Goal: Task Accomplishment & Management: Manage account settings

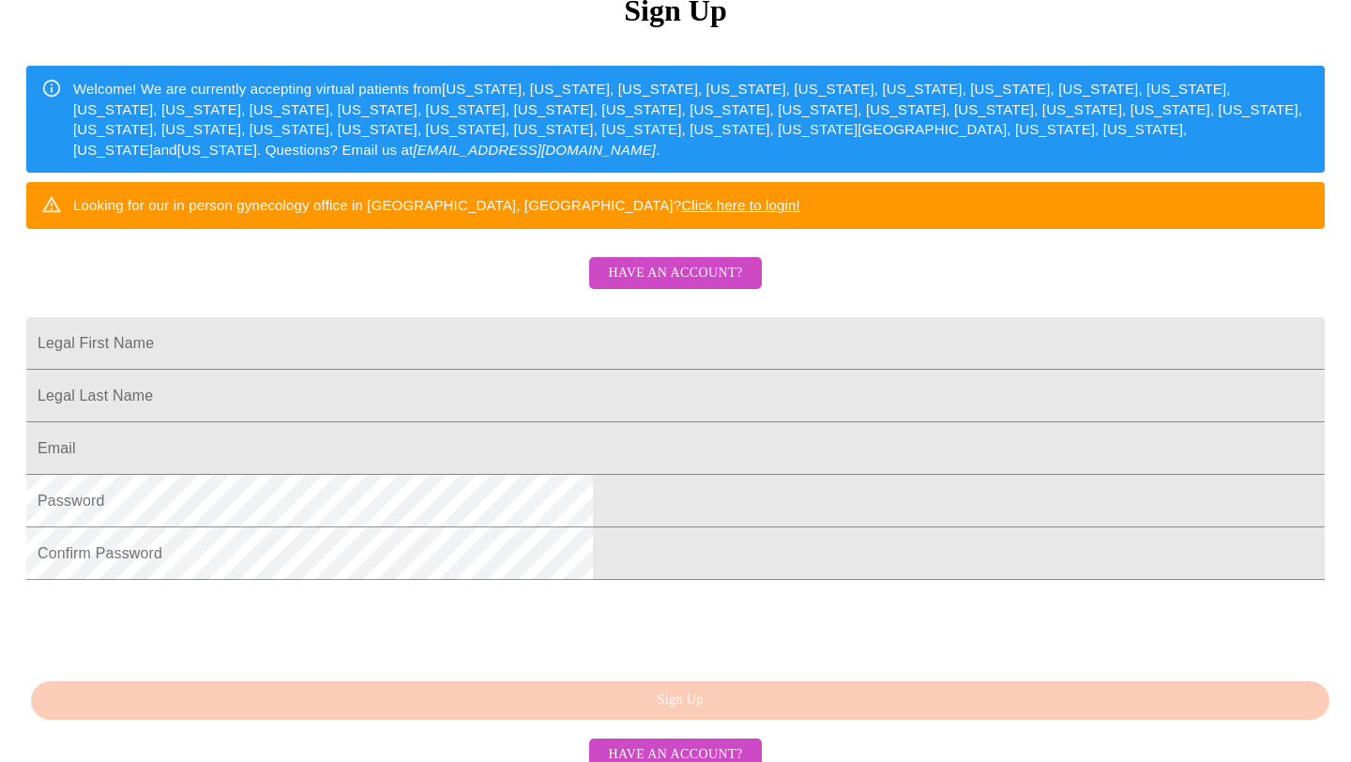
scroll to position [424, 0]
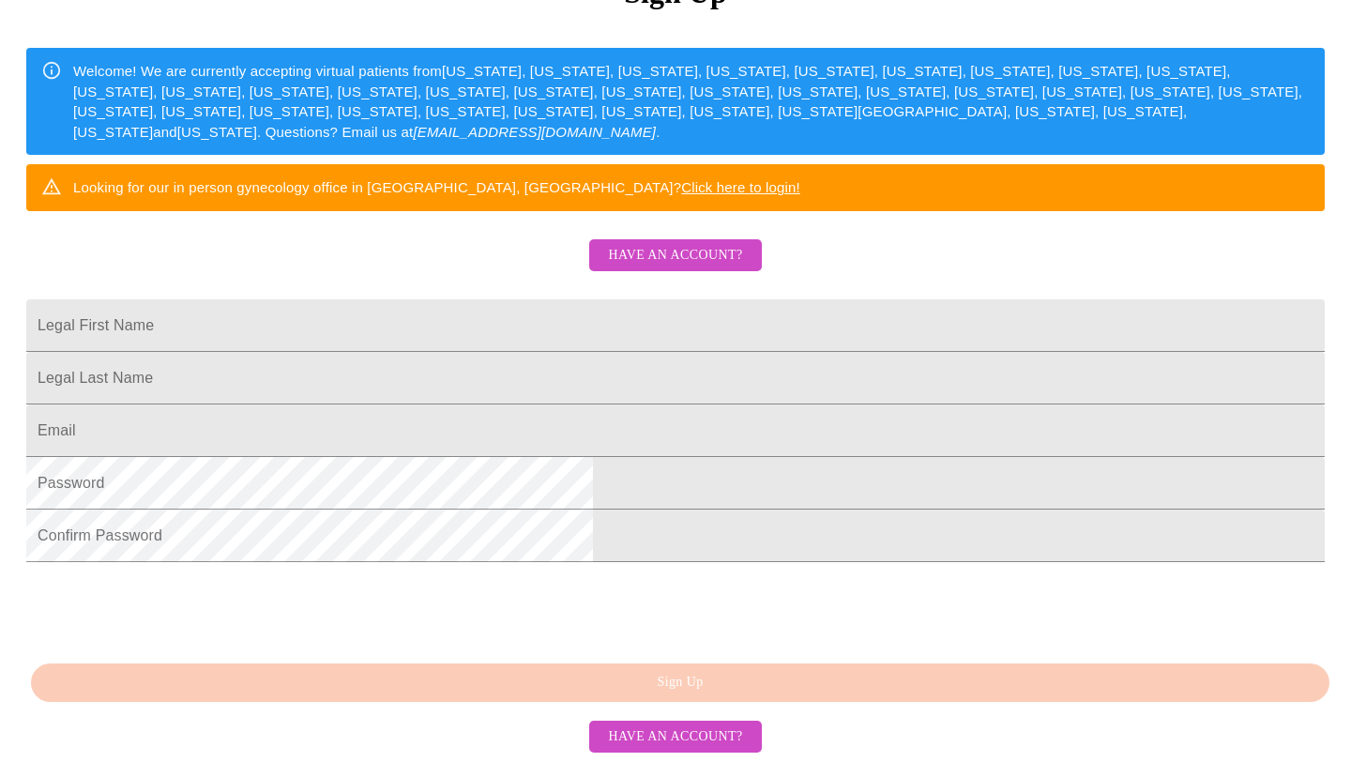
click at [740, 244] on span "Have an account?" at bounding box center [675, 255] width 134 height 23
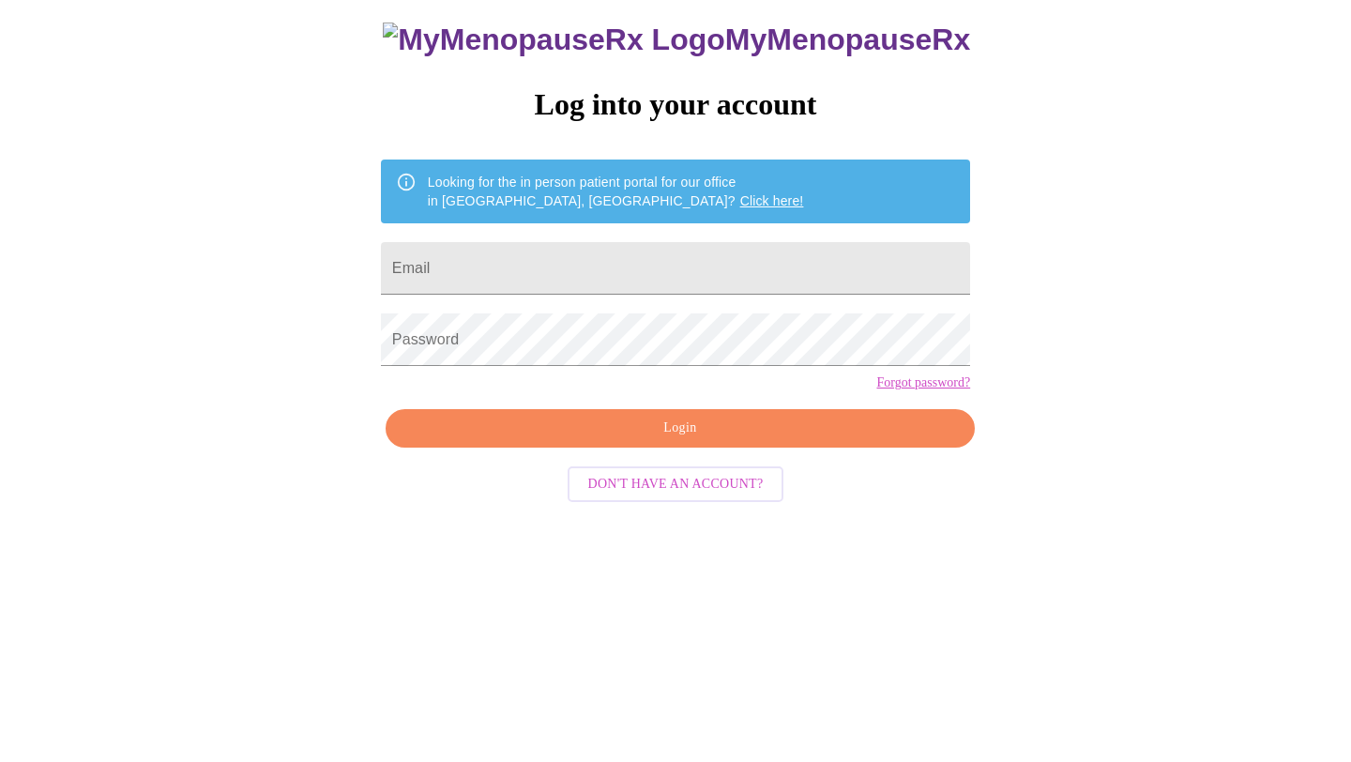
scroll to position [19, 0]
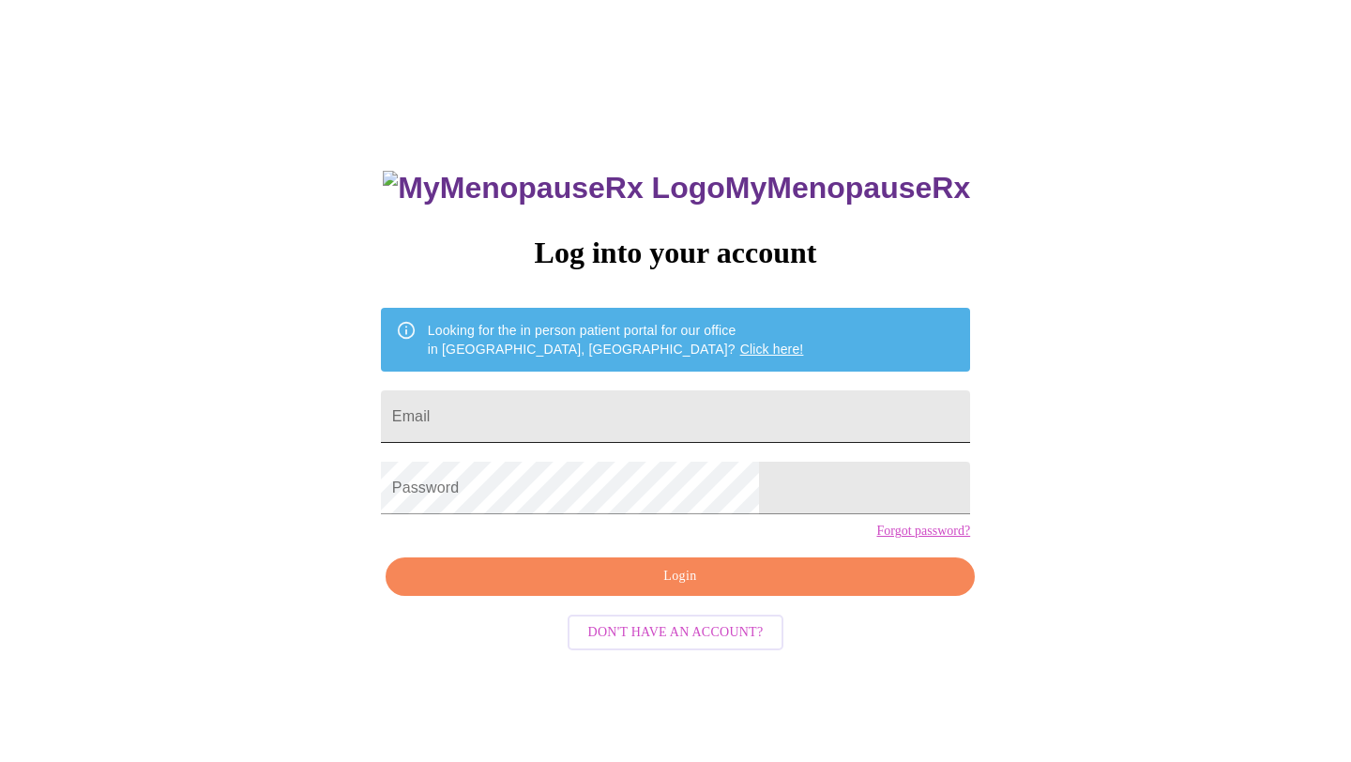
click at [624, 390] on input "Email" at bounding box center [675, 416] width 589 height 53
type input "[EMAIL_ADDRESS][DOMAIN_NAME]"
click at [876, 539] on link "Forgot password?" at bounding box center [923, 530] width 94 height 15
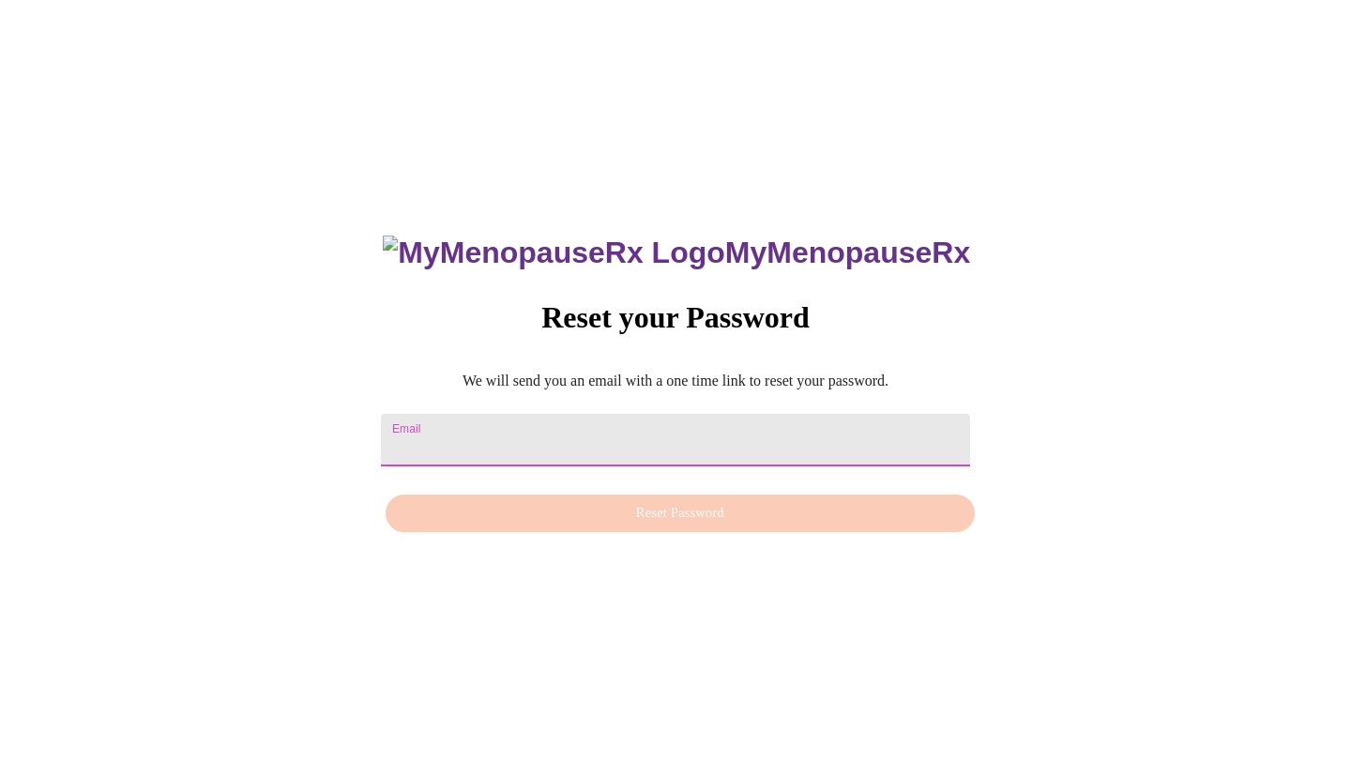
click at [691, 414] on input "Email" at bounding box center [675, 440] width 589 height 53
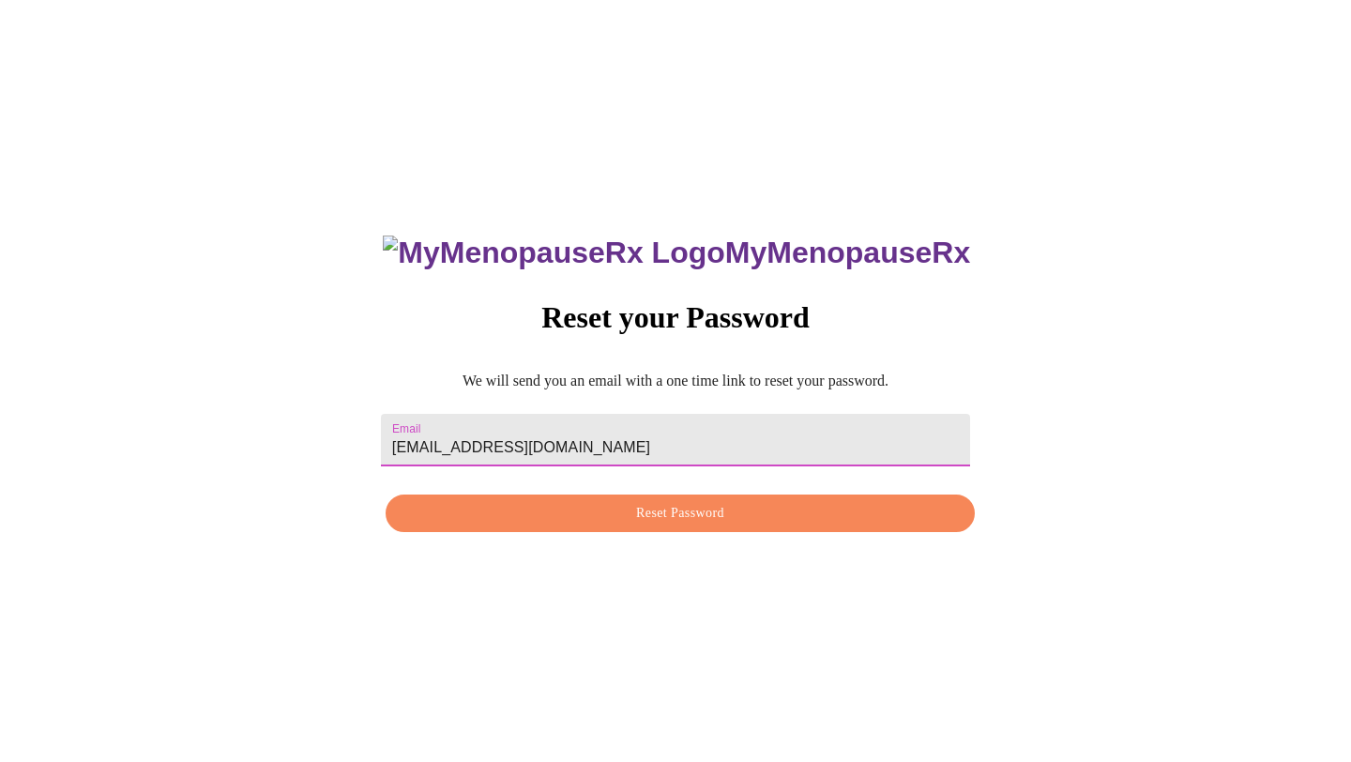
type input "[EMAIL_ADDRESS][DOMAIN_NAME]"
click at [580, 527] on button "Reset Password" at bounding box center [680, 513] width 589 height 38
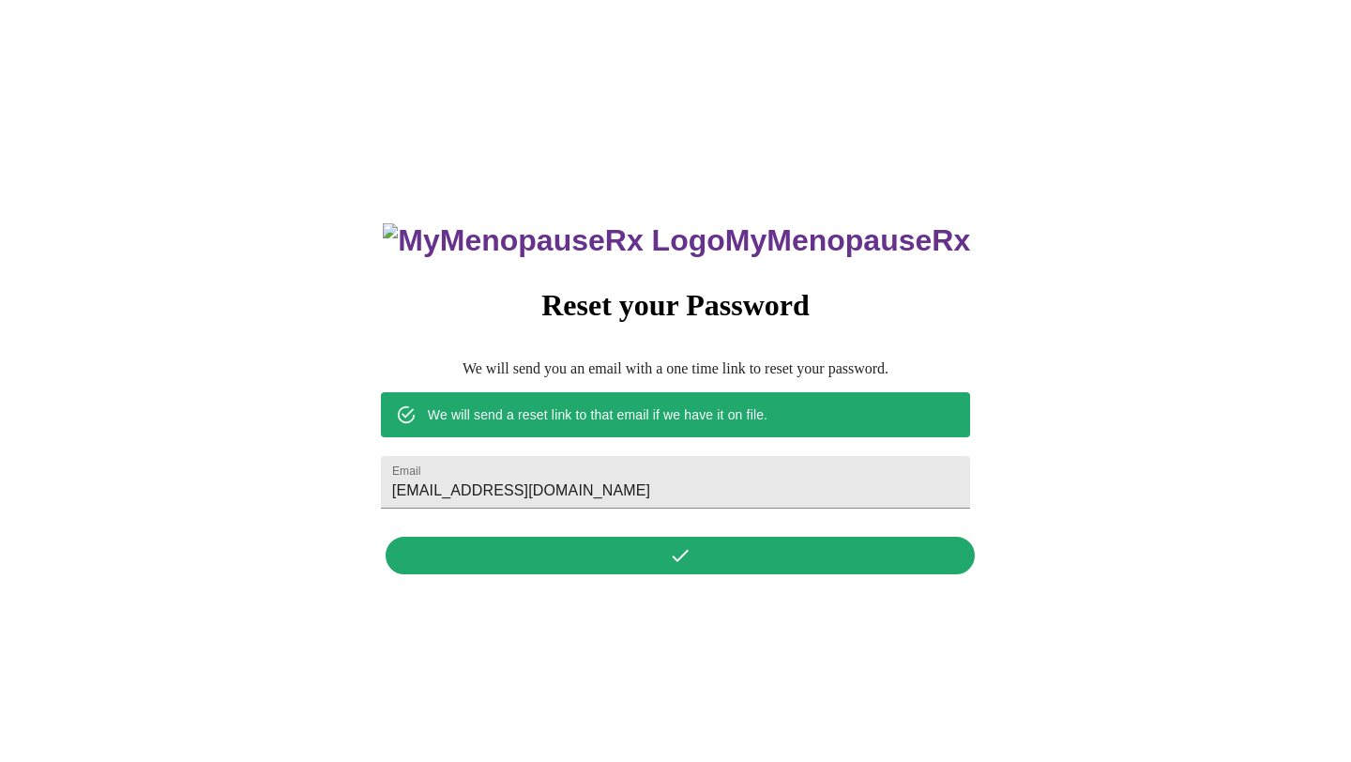
click at [570, 556] on div "MyMenopauseRx Reset your Password We will send you an email with a one time lin…" at bounding box center [675, 388] width 627 height 390
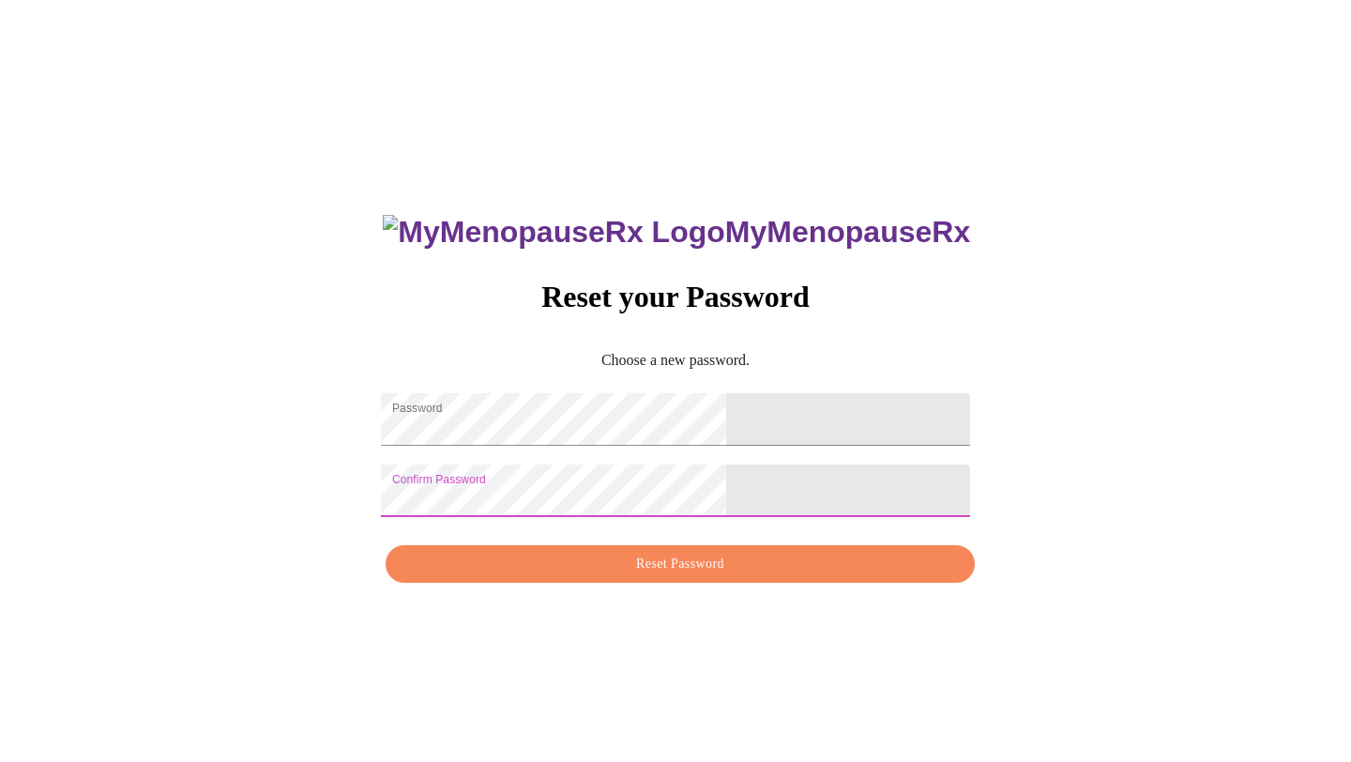
click at [569, 563] on button "Reset Password" at bounding box center [680, 564] width 589 height 38
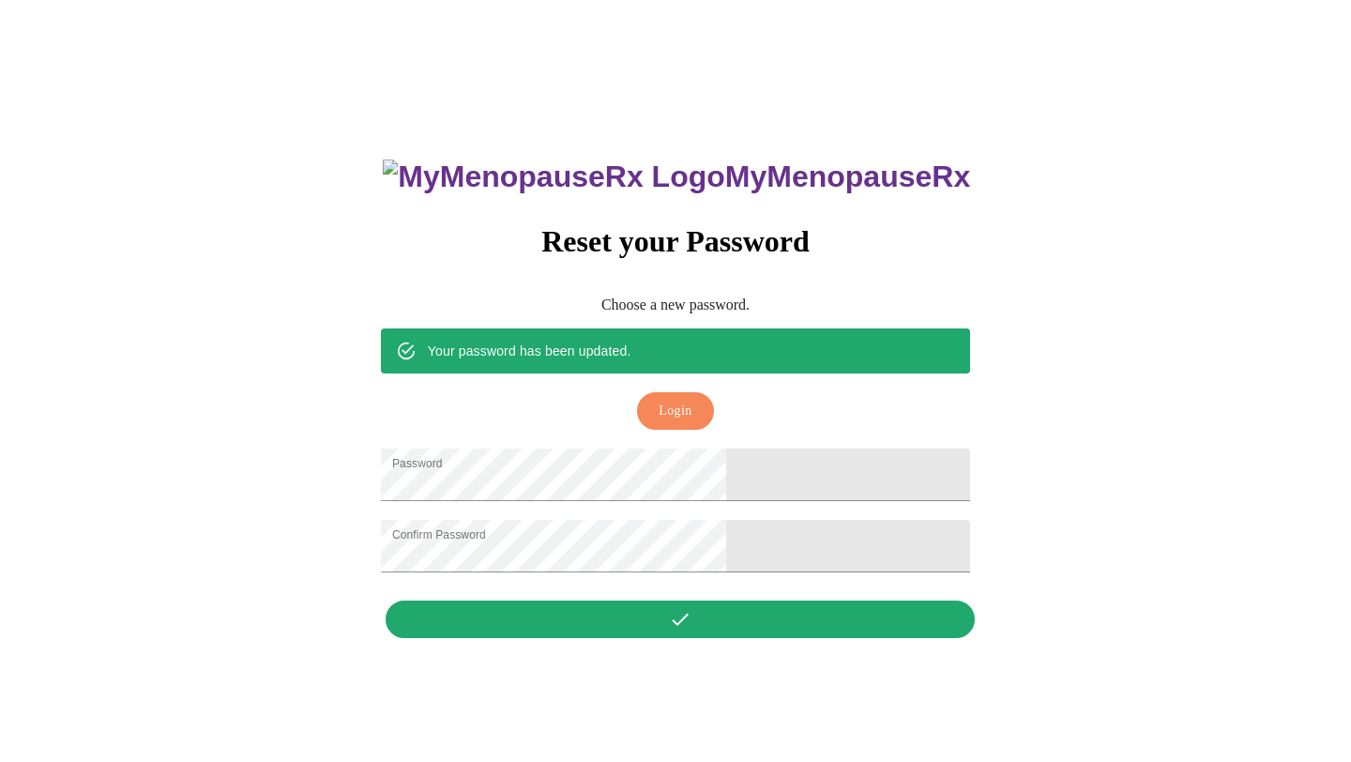
click at [677, 402] on button "Login" at bounding box center [675, 411] width 76 height 38
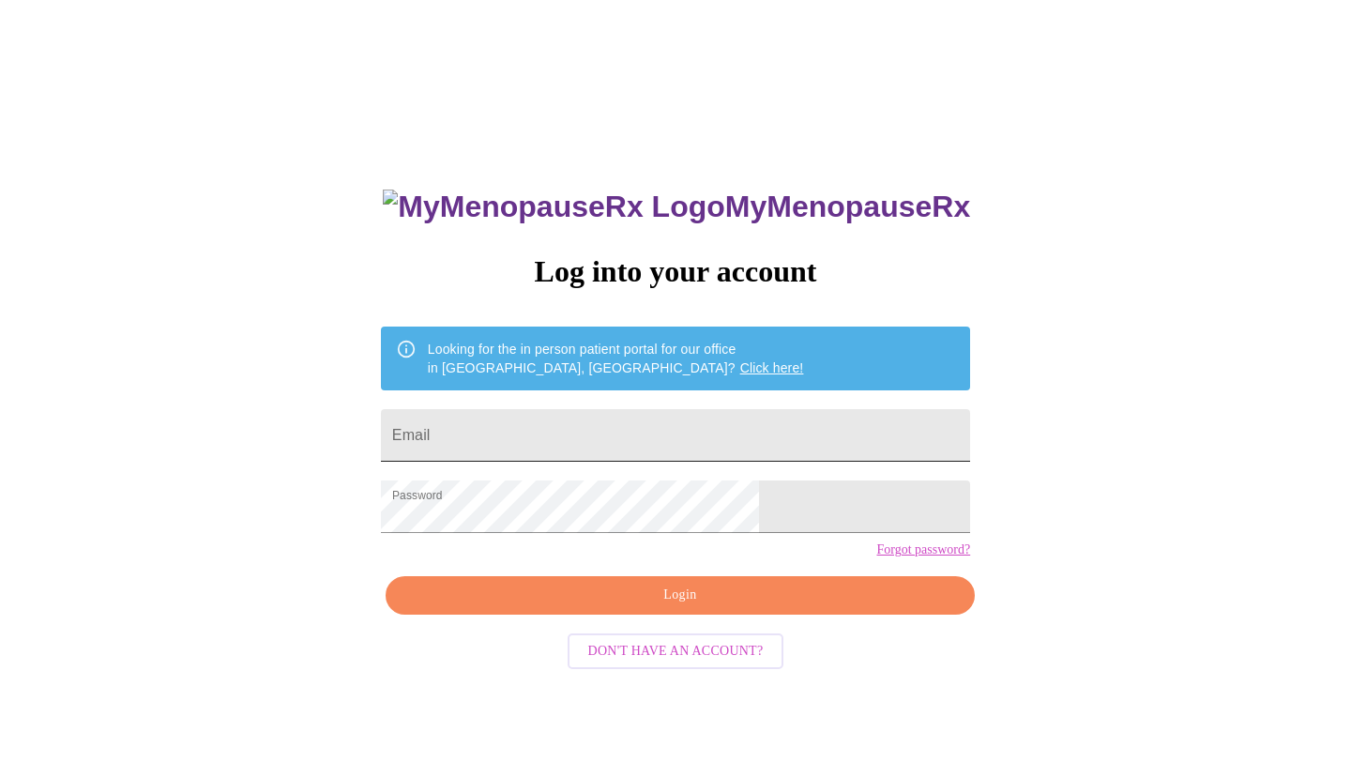
click at [716, 420] on input "Email" at bounding box center [675, 435] width 589 height 53
type input "[EMAIL_ADDRESS][DOMAIN_NAME]"
click at [691, 608] on div "MyMenopauseRx Log into your account Looking for the in person patient portal fo…" at bounding box center [675, 540] width 627 height 762
click at [675, 607] on span "Login" at bounding box center [680, 595] width 546 height 23
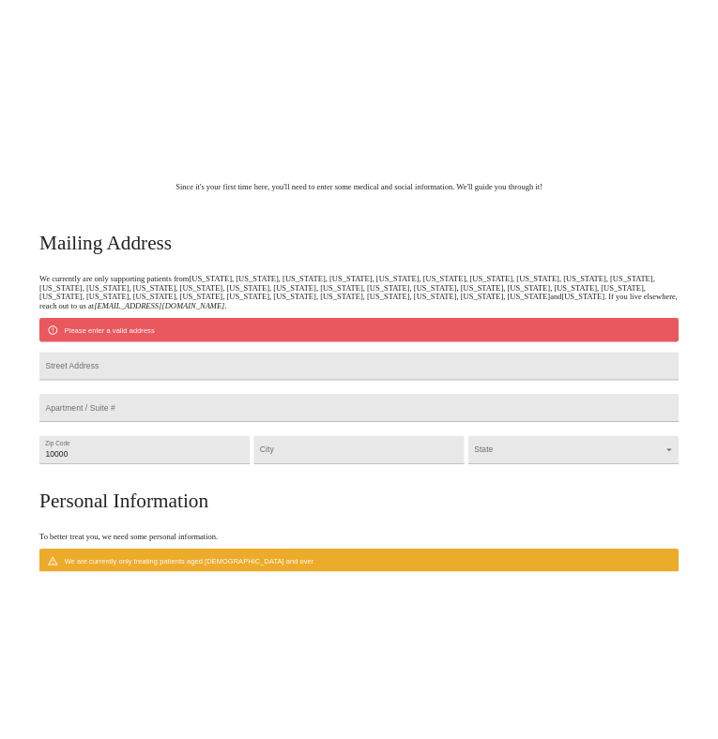
scroll to position [191, 0]
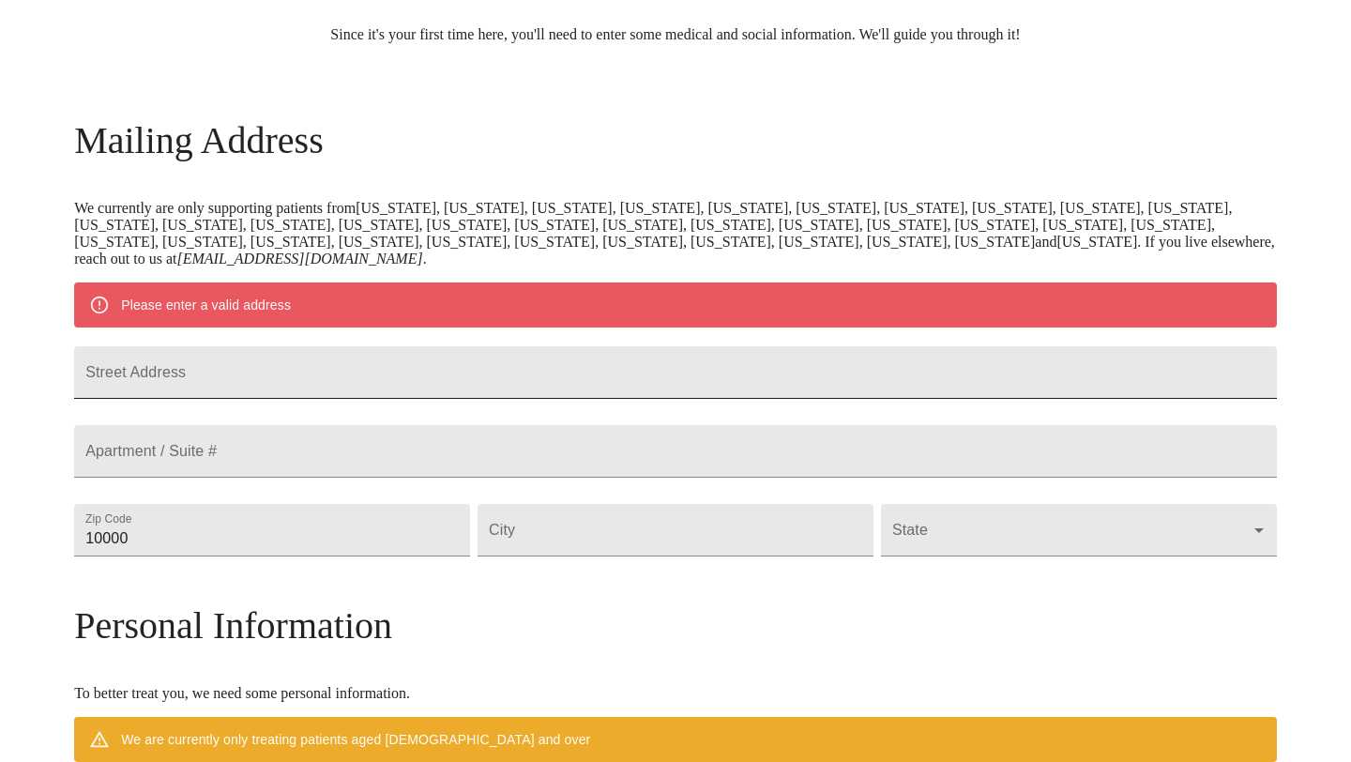
click at [471, 383] on input "Street Address" at bounding box center [675, 372] width 1203 height 53
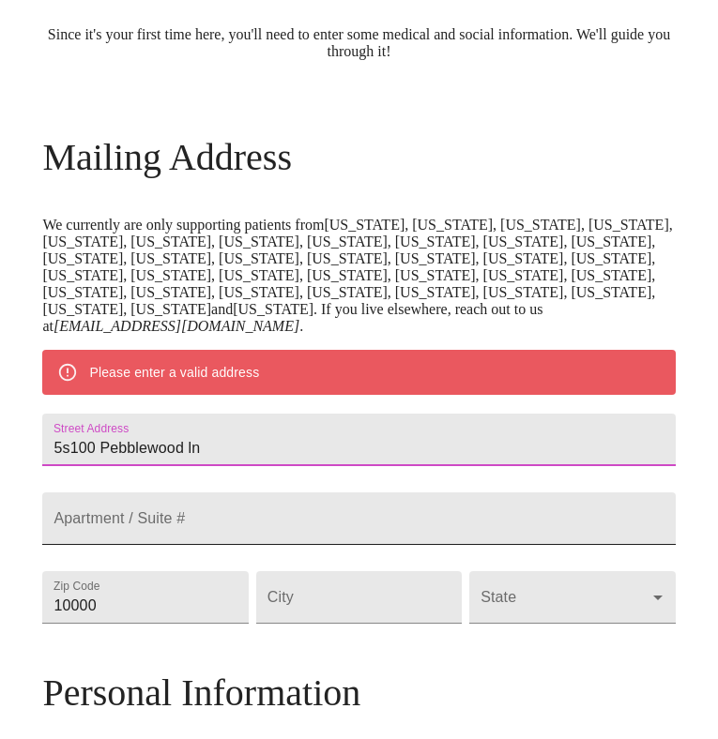
type input "5s100 Pebblewood ln"
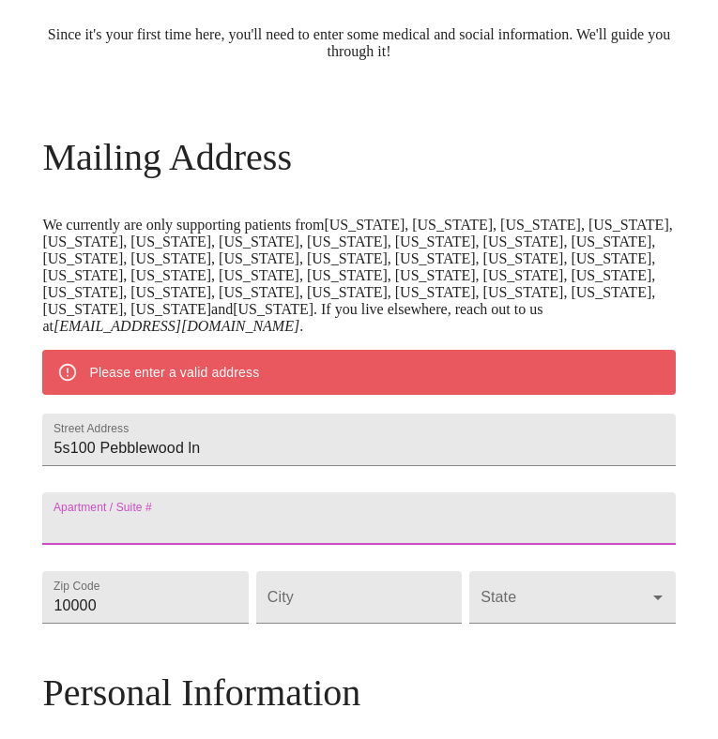
click at [82, 543] on input "Street Address" at bounding box center [358, 519] width 632 height 53
type input "APT D3"
click at [102, 624] on input "10000" at bounding box center [144, 597] width 205 height 53
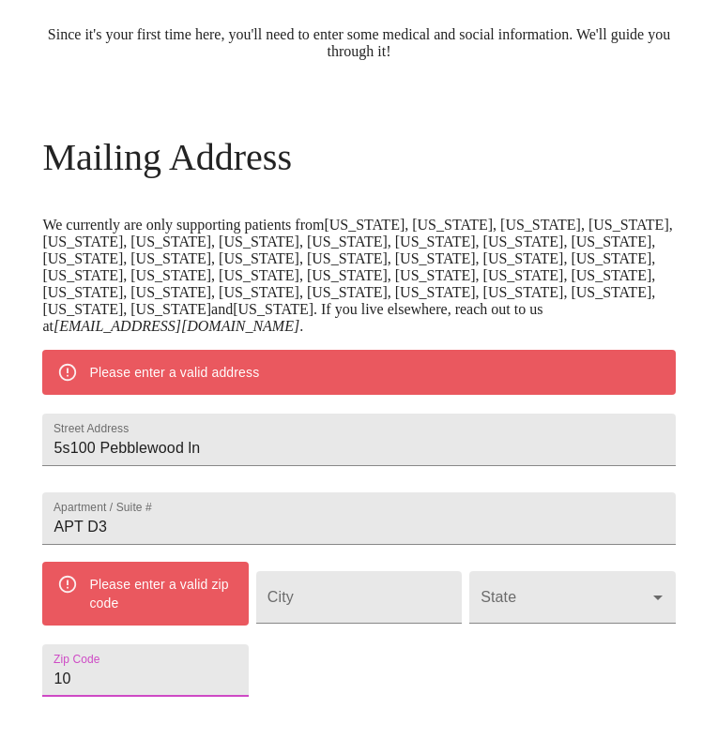
type input "1"
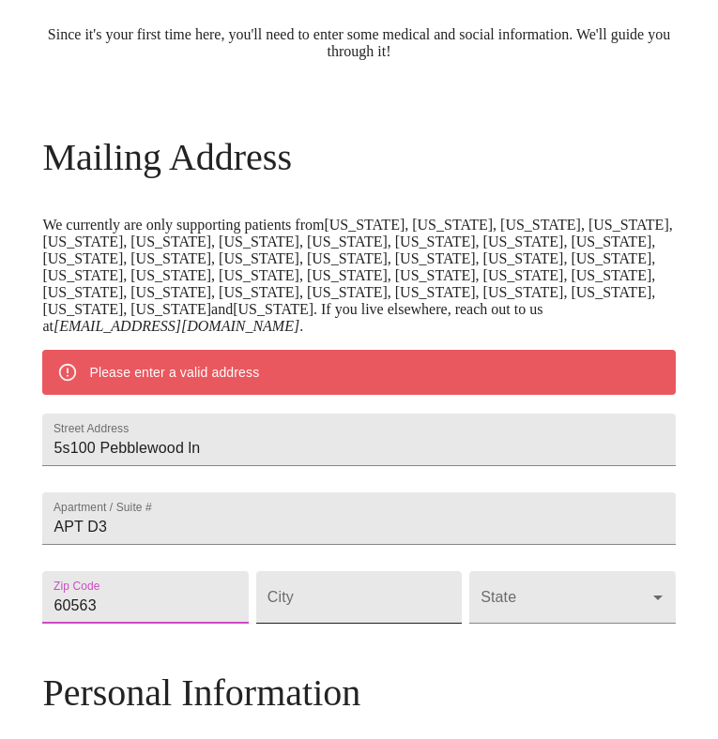
type input "60563"
click at [349, 624] on input "Street Address" at bounding box center [358, 597] width 205 height 53
type input "Naperville"
click at [554, 653] on body "MyMenopauseRx Welcome to MyMenopauseRx Since it's your first time here, you'll …" at bounding box center [359, 598] width 703 height 1564
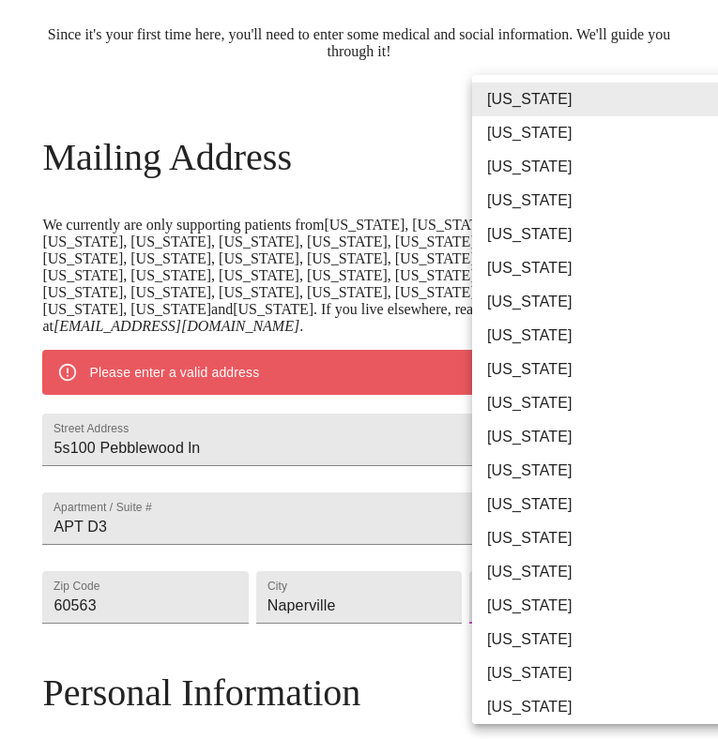
click at [532, 494] on li "[US_STATE]" at bounding box center [609, 505] width 274 height 34
type input "[US_STATE]"
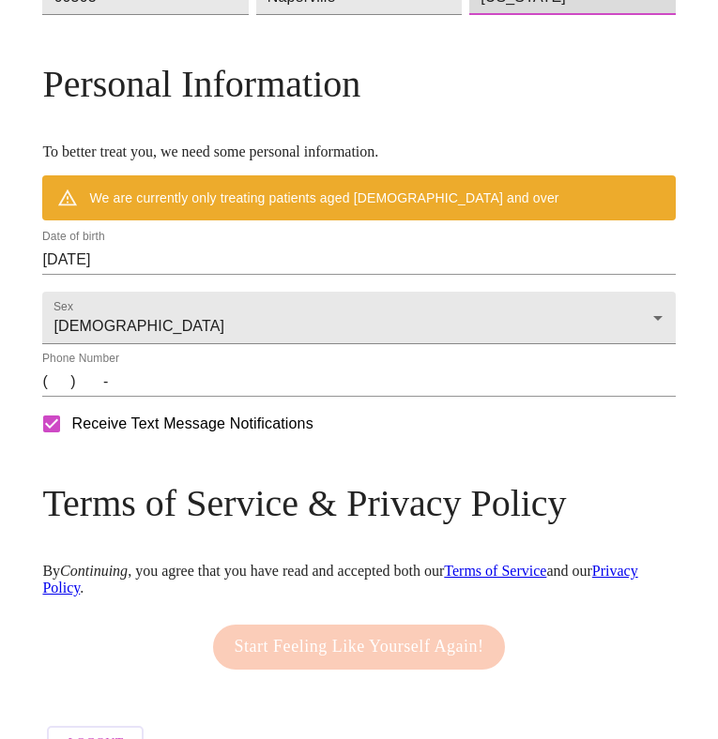
scroll to position [743, 0]
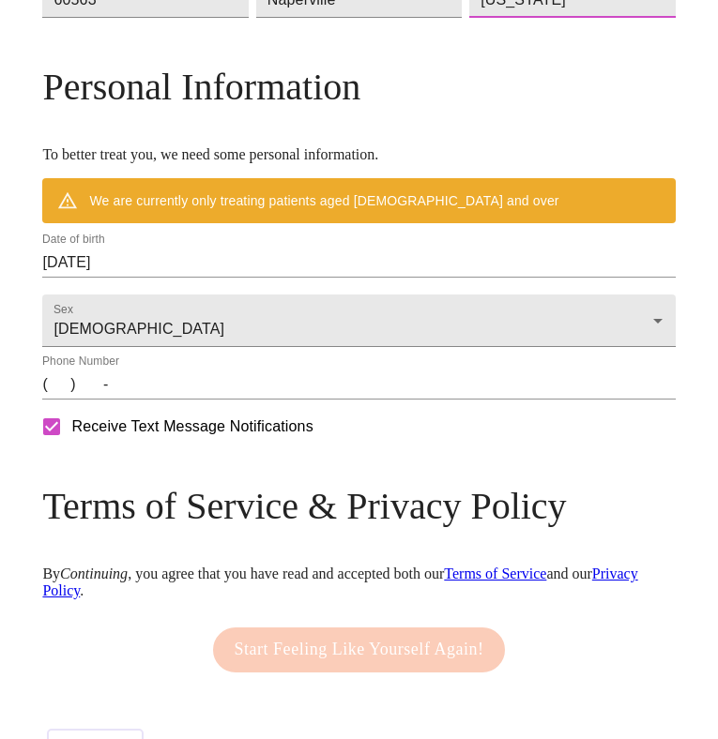
click at [130, 278] on input "[DATE]" at bounding box center [358, 263] width 632 height 30
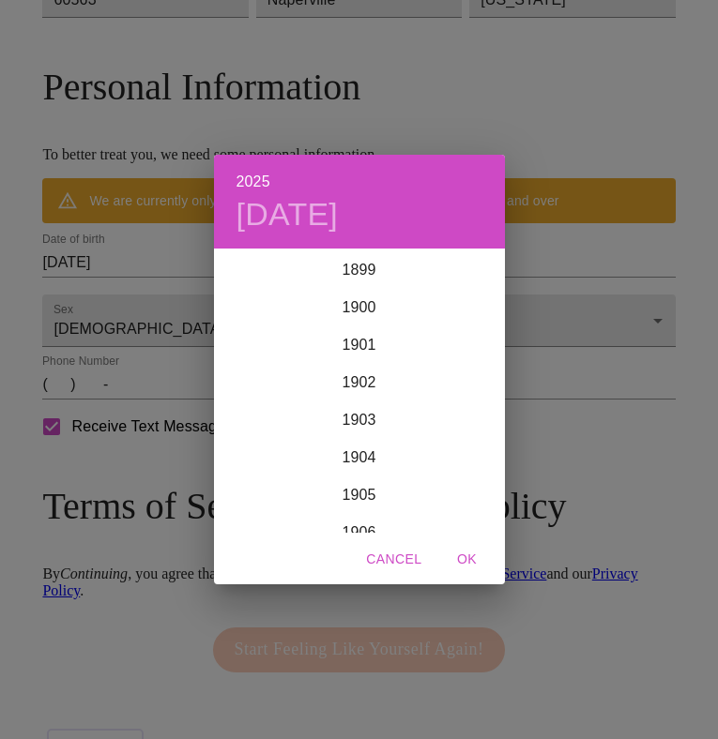
scroll to position [4616, 0]
click at [71, 308] on div "2025 [DATE] 1900 1901 1902 1903 1904 1905 1906 1907 1908 1909 1910 1911 1912 19…" at bounding box center [359, 369] width 718 height 739
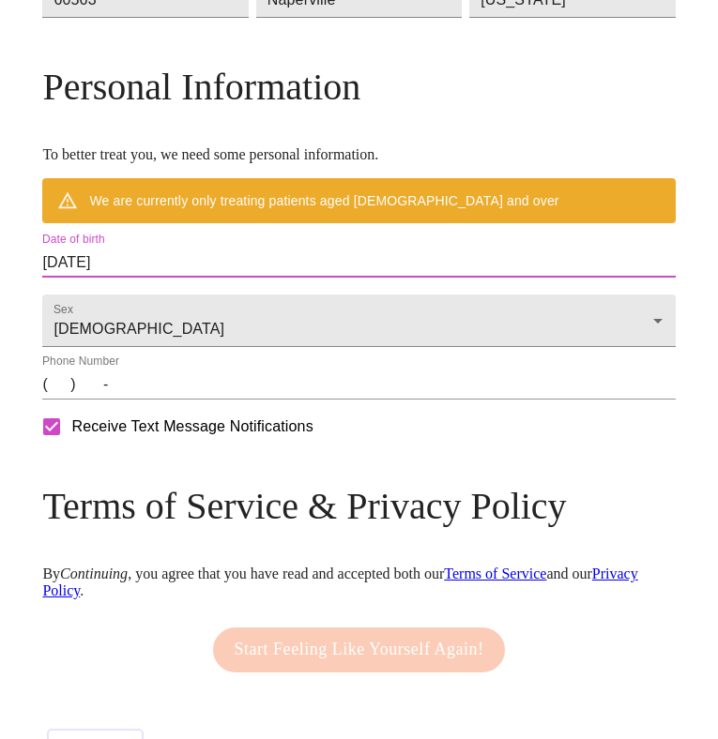
click at [114, 278] on input "[DATE]" at bounding box center [358, 263] width 632 height 30
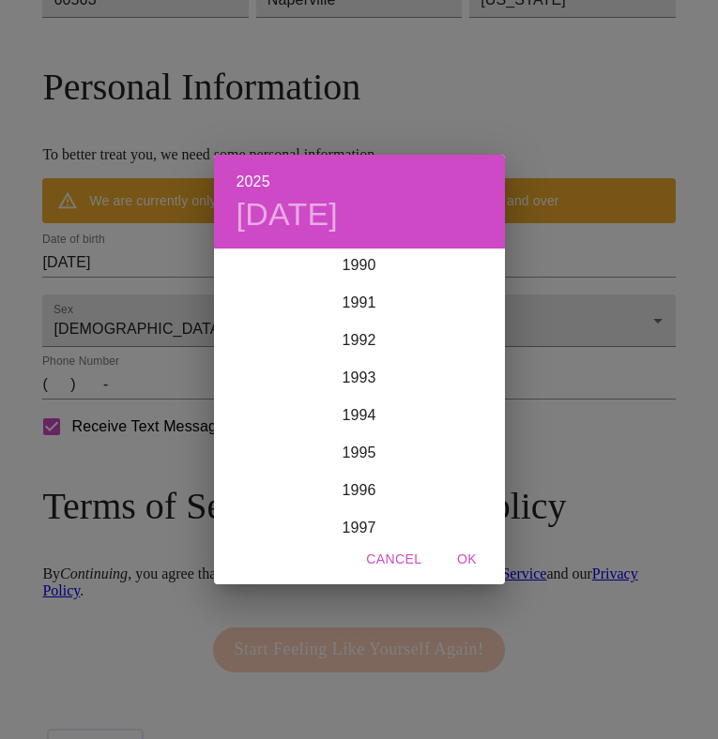
scroll to position [3523, 0]
click at [358, 353] on div "1995" at bounding box center [359, 350] width 291 height 38
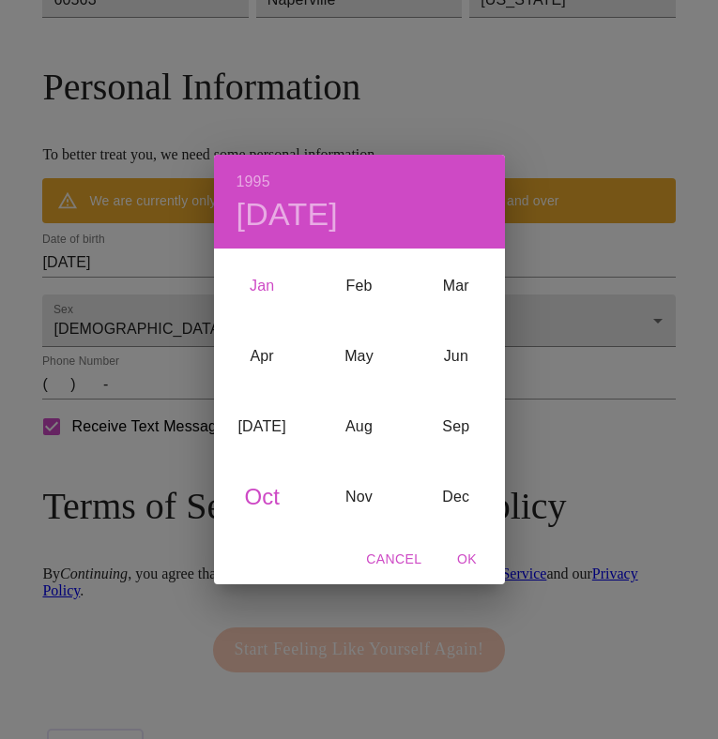
click at [262, 281] on div "Jan" at bounding box center [262, 286] width 97 height 70
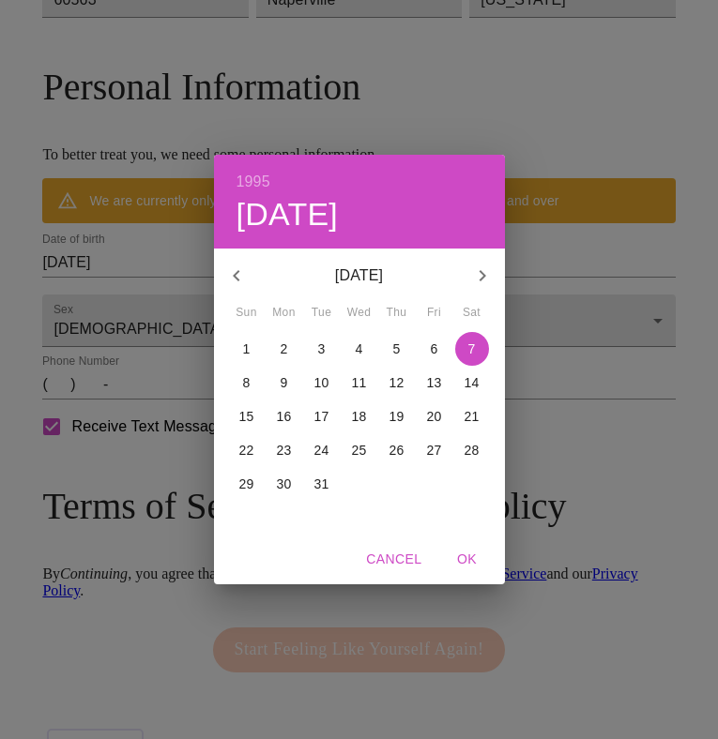
click at [321, 479] on p "31" at bounding box center [321, 484] width 15 height 19
click at [461, 554] on span "OK" at bounding box center [467, 559] width 45 height 23
type input "[DATE]"
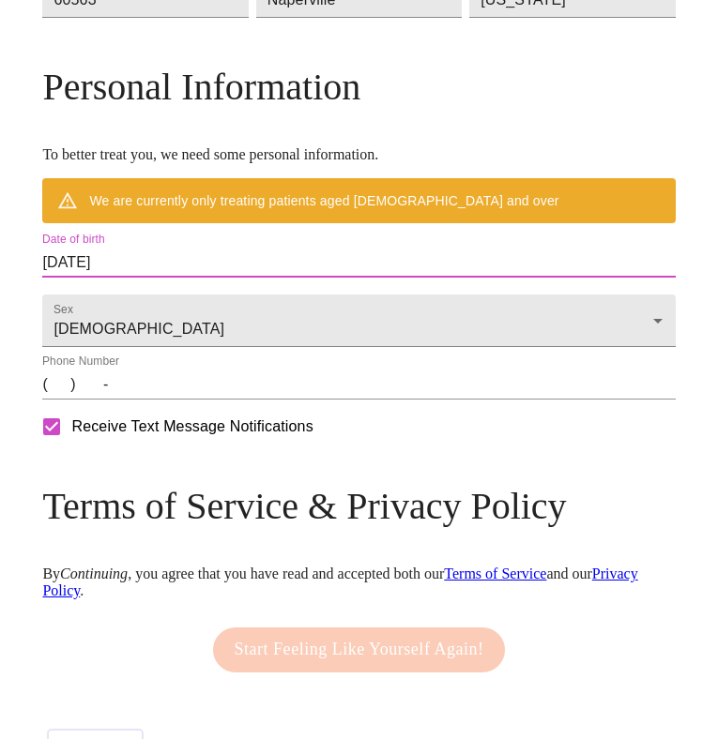
click at [47, 400] on input "(   )    -" at bounding box center [358, 385] width 632 height 30
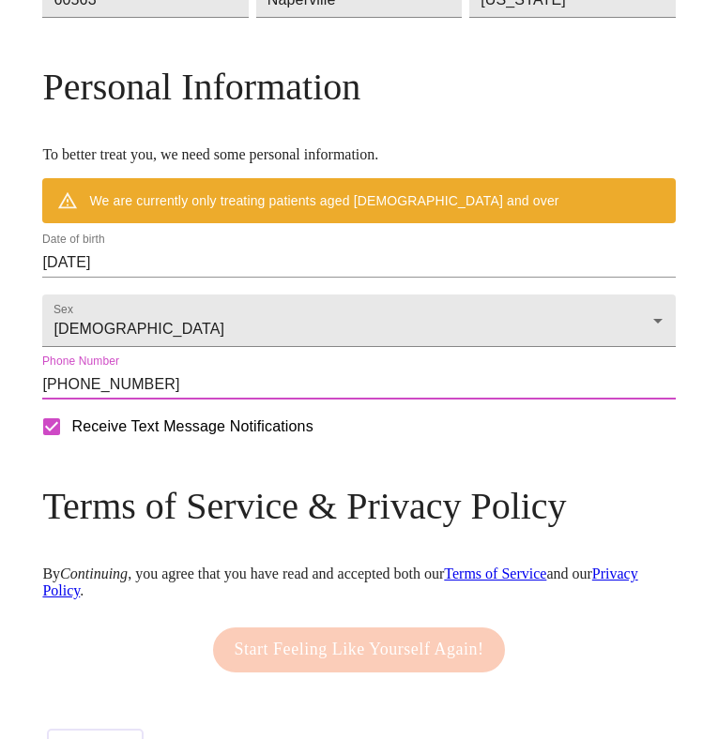
type input "[PHONE_NUMBER]"
click at [98, 546] on div "Mailing Address We currently are only supporting patients from [US_STATE], [US_…" at bounding box center [358, 178] width 632 height 1191
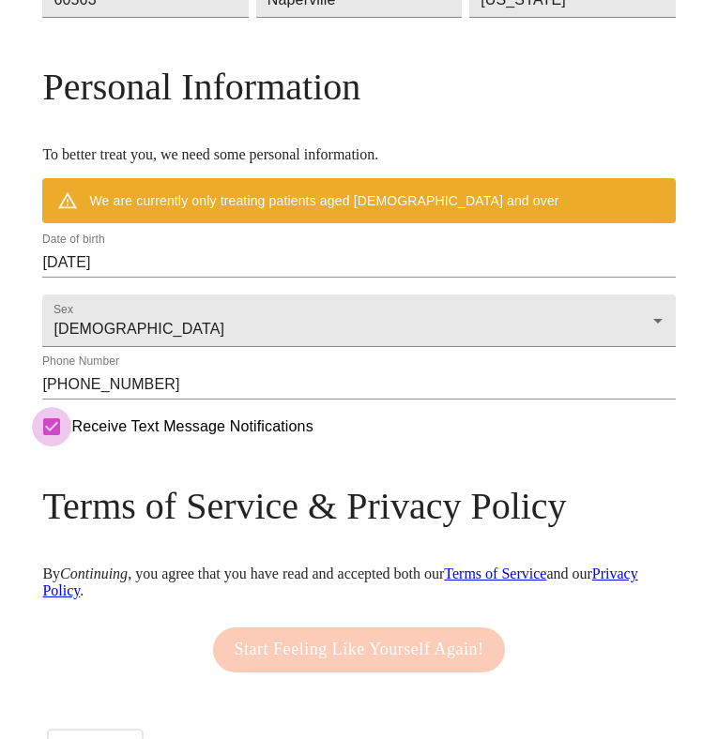
click at [42, 447] on input "Receive Text Message Notifications" at bounding box center [51, 426] width 39 height 39
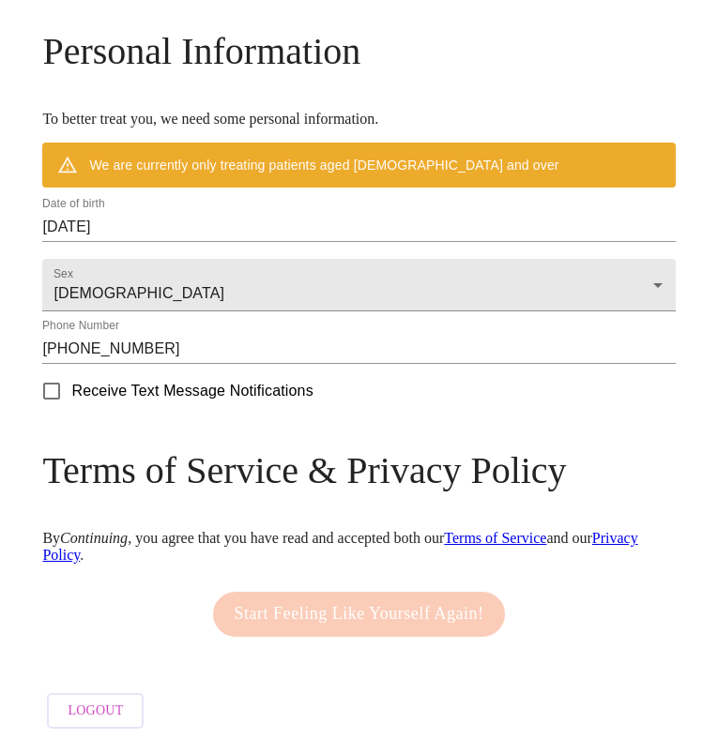
scroll to position [850, 0]
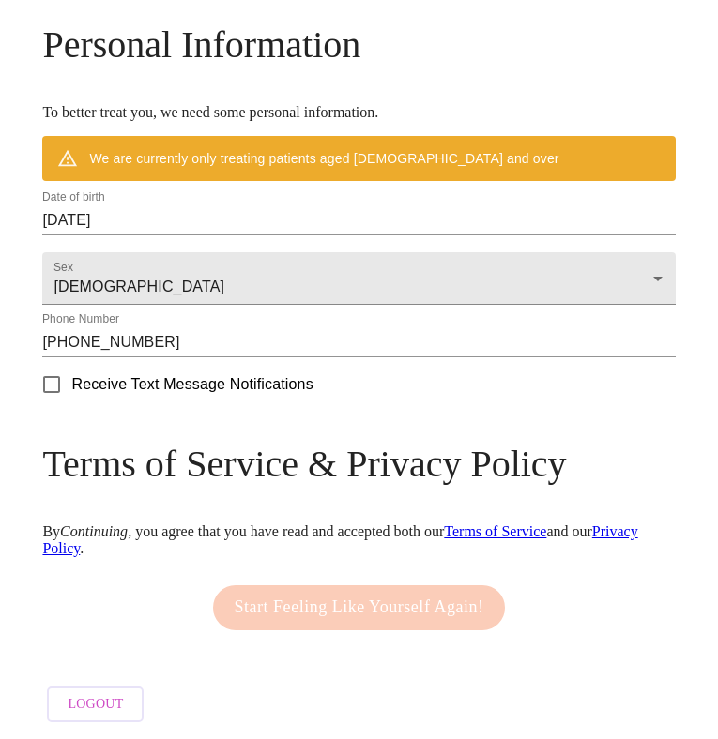
click at [227, 591] on div "Start Feeling Like Yourself Again!" at bounding box center [359, 608] width 302 height 64
click at [104, 376] on span "Receive Text Message Notifications" at bounding box center [191, 384] width 241 height 23
click at [71, 376] on input "Receive Text Message Notifications" at bounding box center [51, 384] width 39 height 39
checkbox input "true"
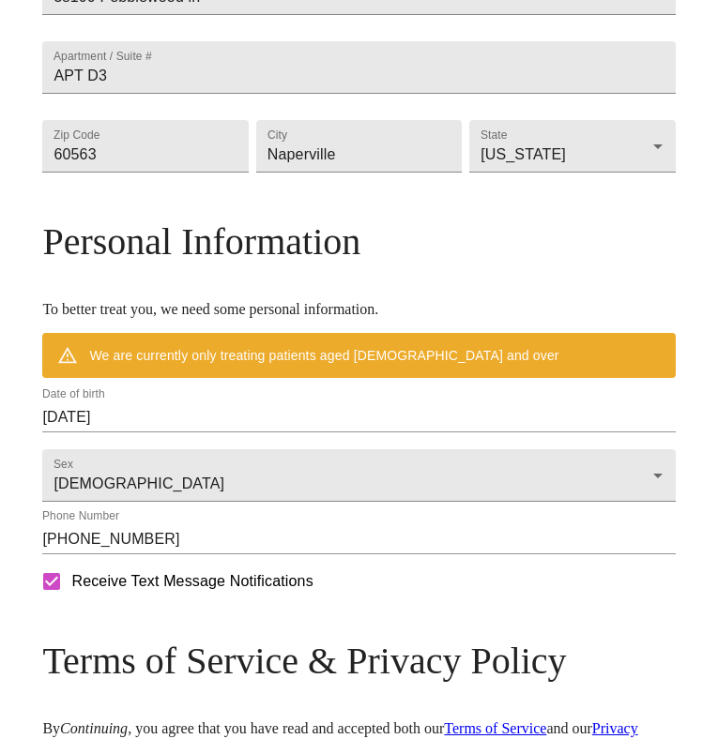
scroll to position [558, 0]
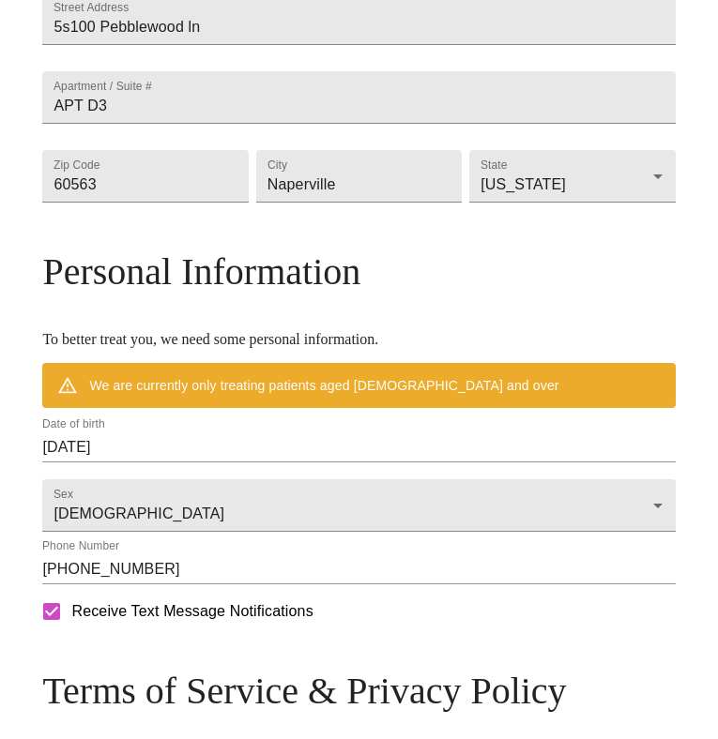
click at [182, 402] on div "We are currently only treating patients aged [DEMOGRAPHIC_DATA] and over" at bounding box center [323, 386] width 469 height 34
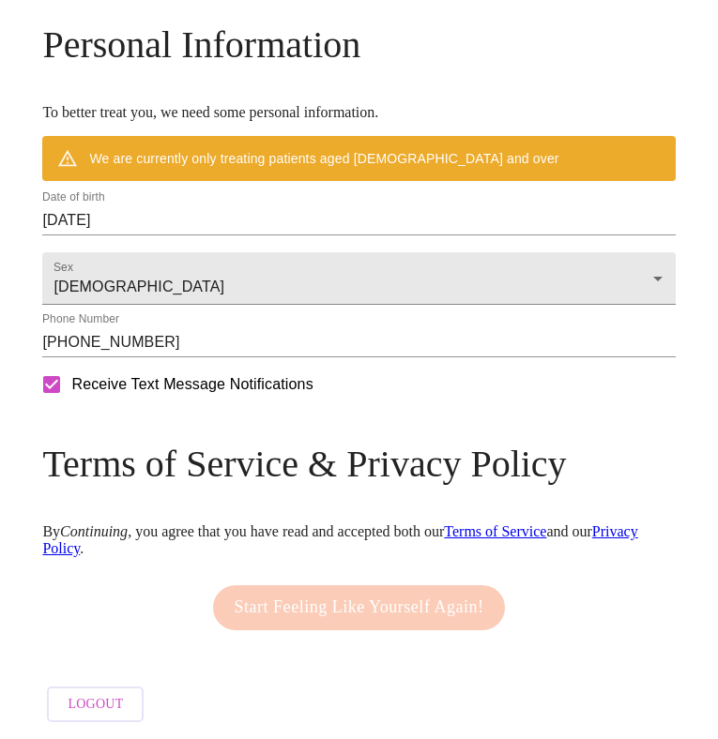
scroll to position [850, 0]
click at [149, 205] on input "[DATE]" at bounding box center [358, 220] width 632 height 30
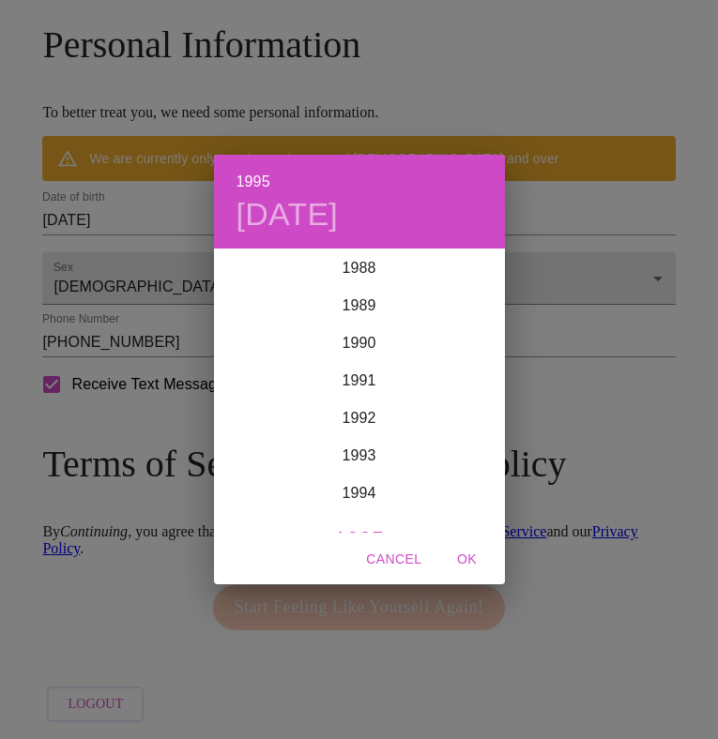
scroll to position [3316, 0]
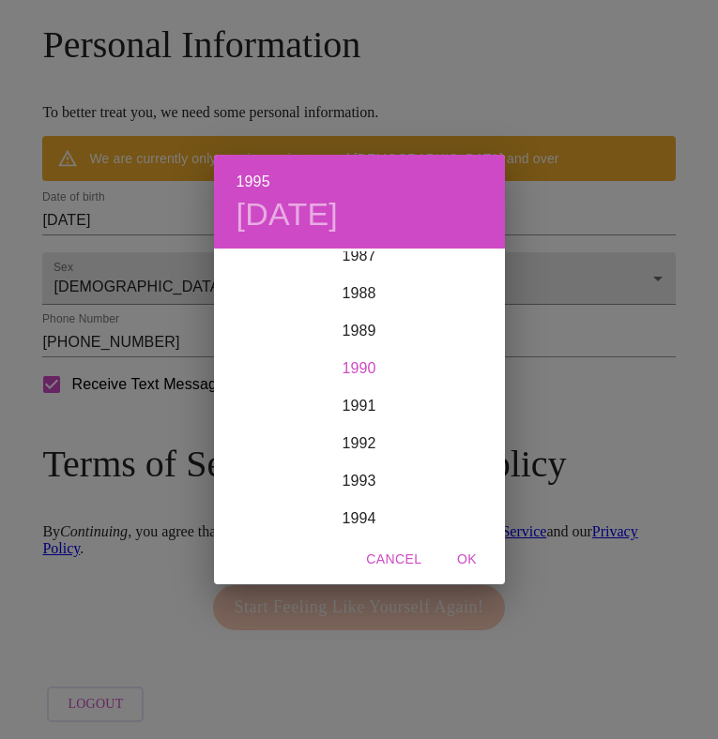
click at [357, 369] on div "1990" at bounding box center [359, 369] width 291 height 38
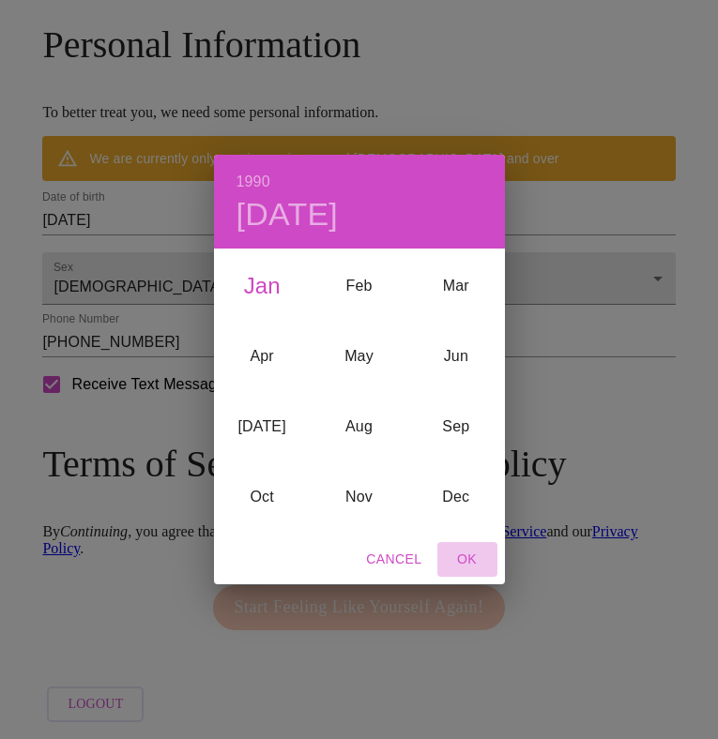
click at [464, 561] on span "OK" at bounding box center [467, 559] width 45 height 23
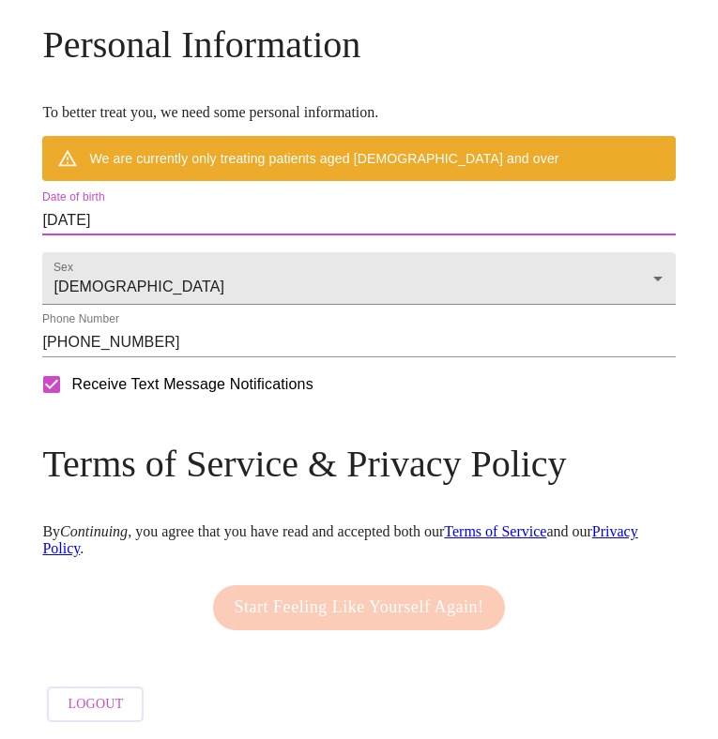
click at [272, 205] on input "[DATE]" at bounding box center [358, 220] width 632 height 30
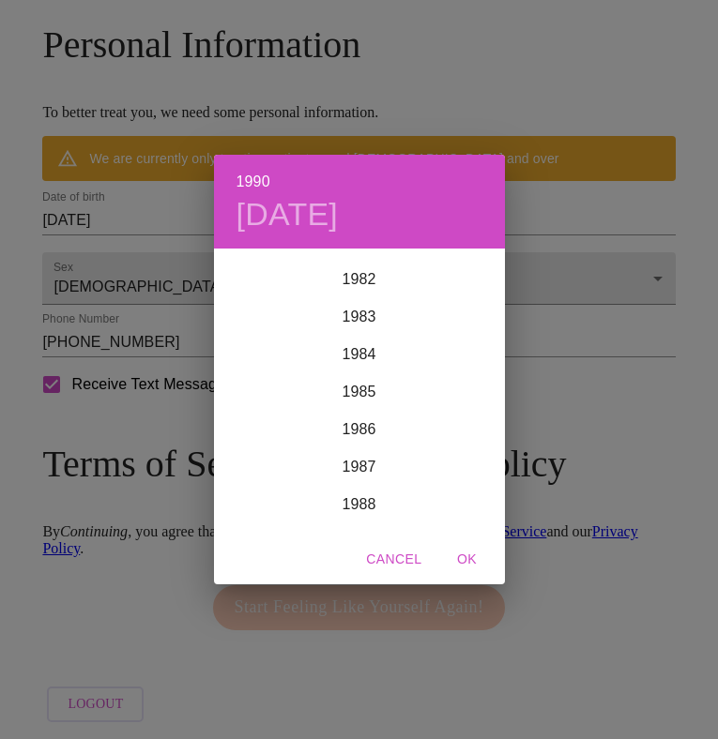
scroll to position [3105, 0]
click at [355, 321] on div "1983" at bounding box center [359, 317] width 291 height 38
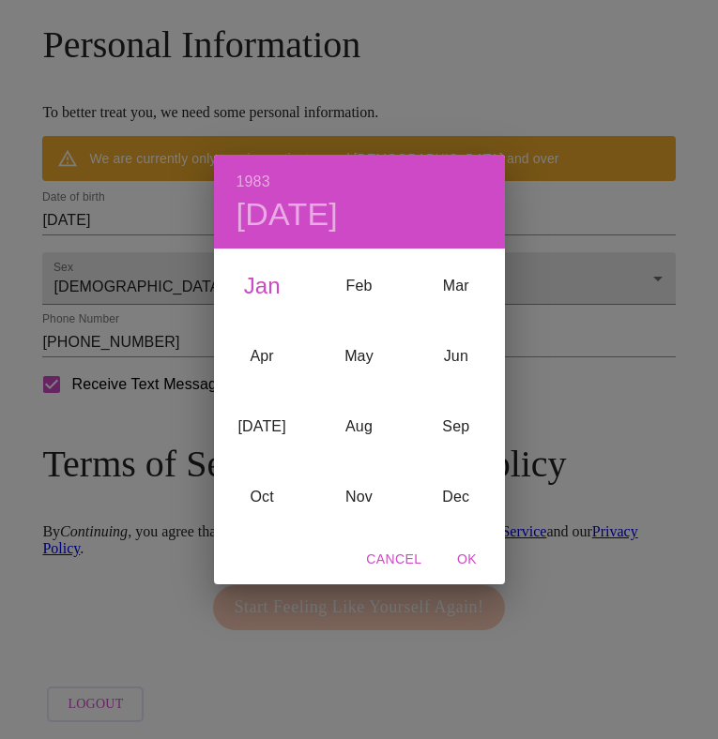
click at [463, 556] on span "OK" at bounding box center [467, 559] width 45 height 23
type input "[DATE]"
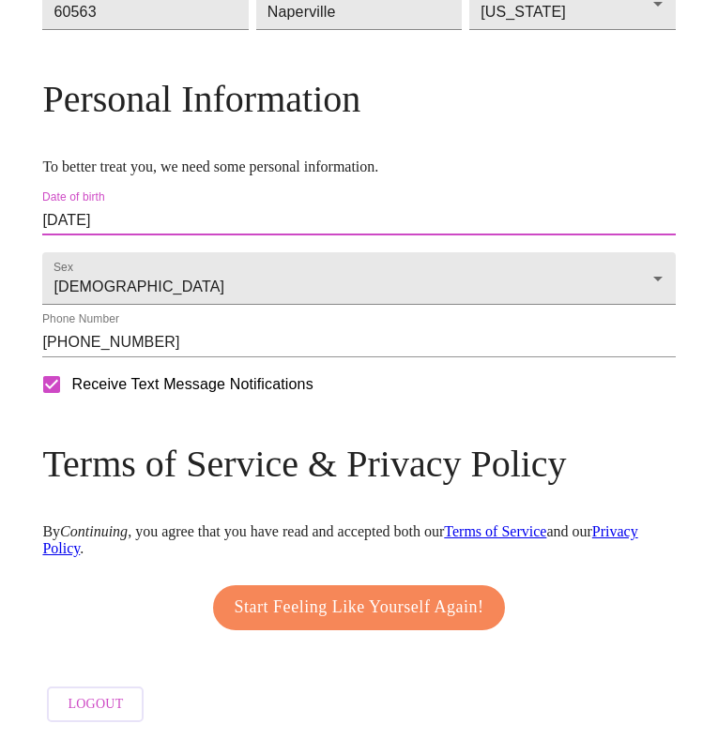
scroll to position [796, 0]
click at [442, 607] on span "Start Feeling Like Yourself Again!" at bounding box center [360, 608] width 250 height 30
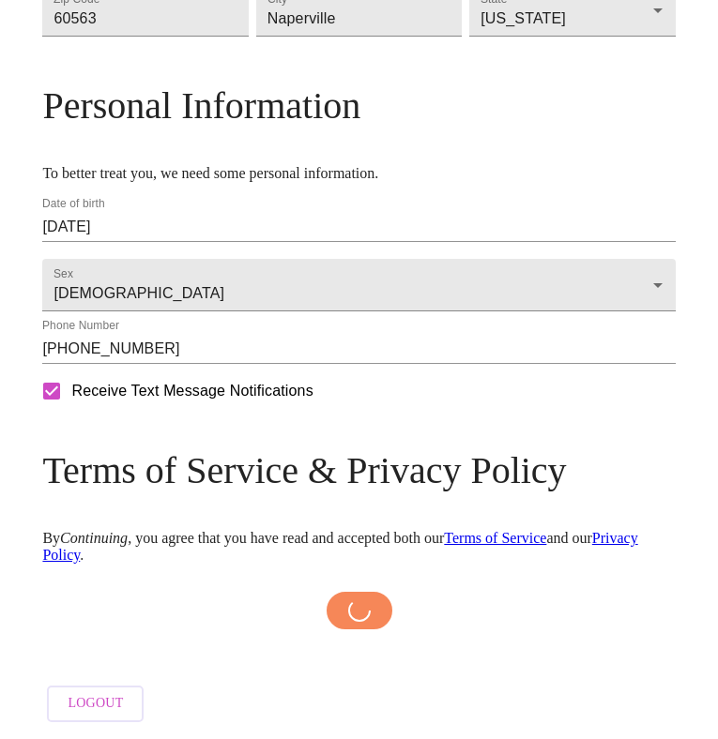
scroll to position [789, 0]
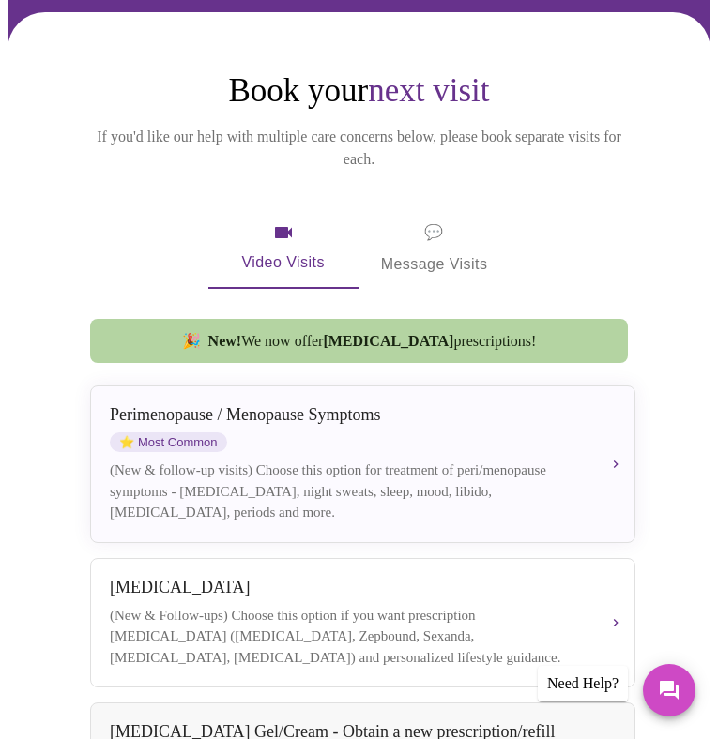
scroll to position [280, 0]
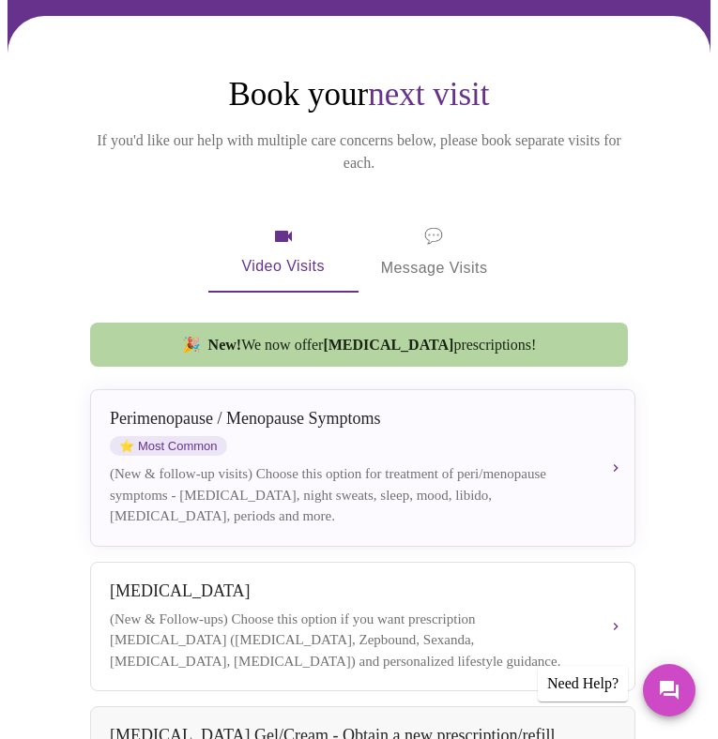
click at [443, 223] on span "💬 Message Visits" at bounding box center [434, 252] width 107 height 58
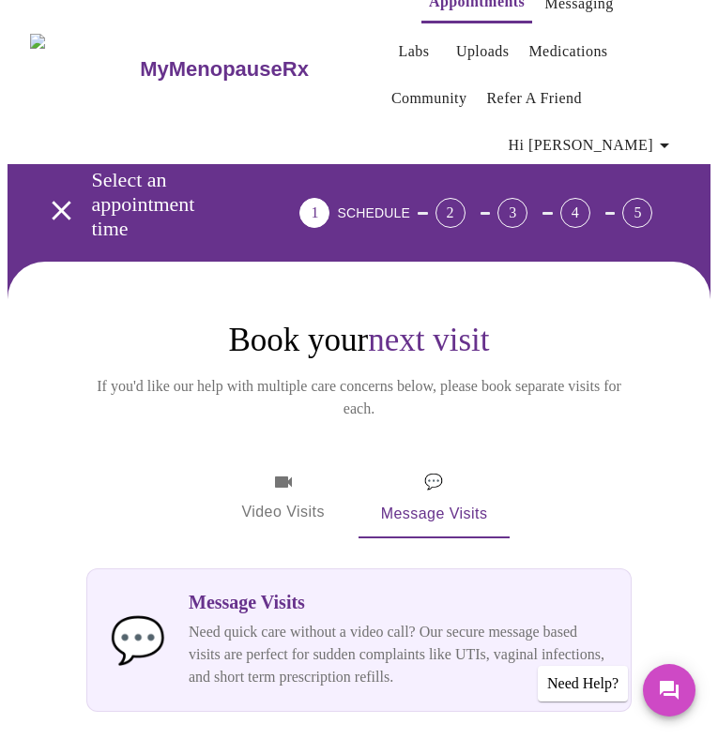
scroll to position [0, 0]
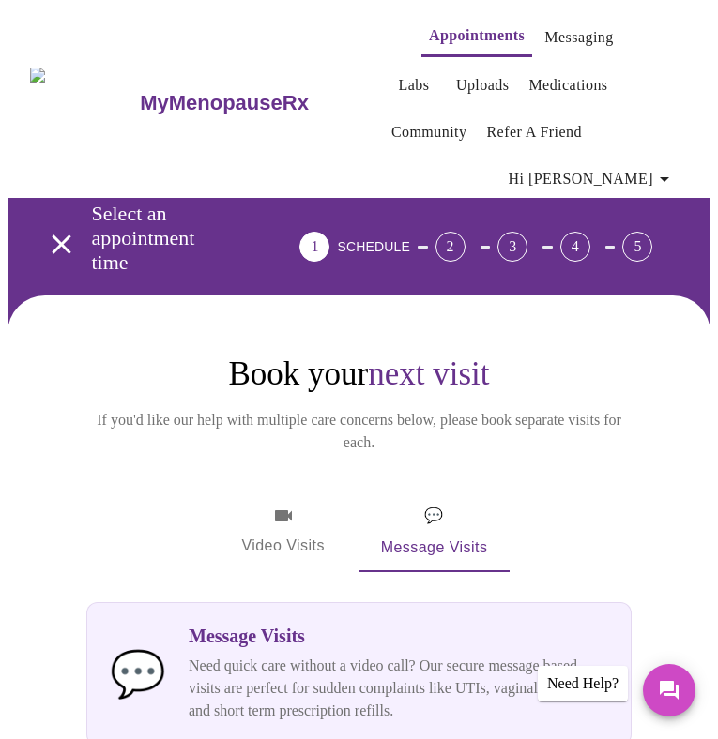
click at [553, 32] on link "Messaging" at bounding box center [578, 37] width 68 height 26
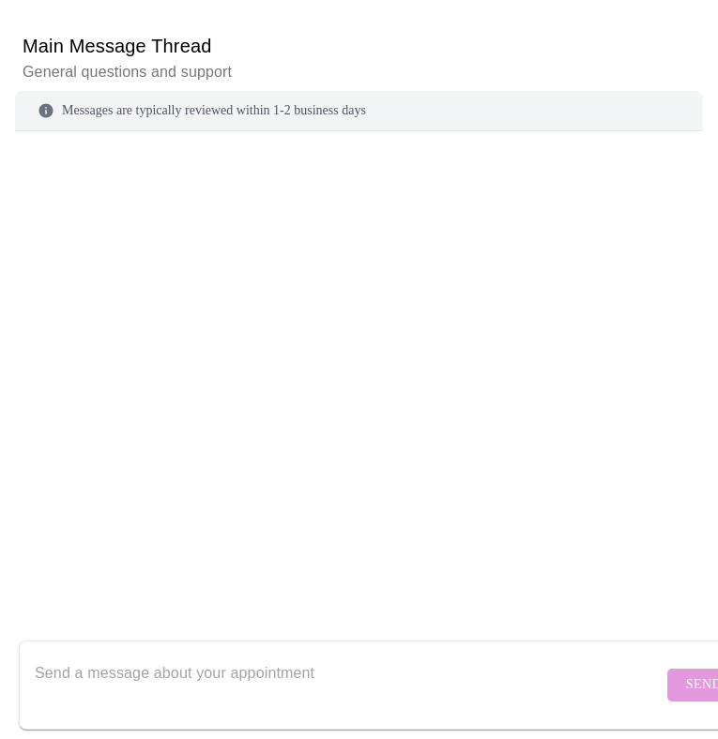
scroll to position [237, 0]
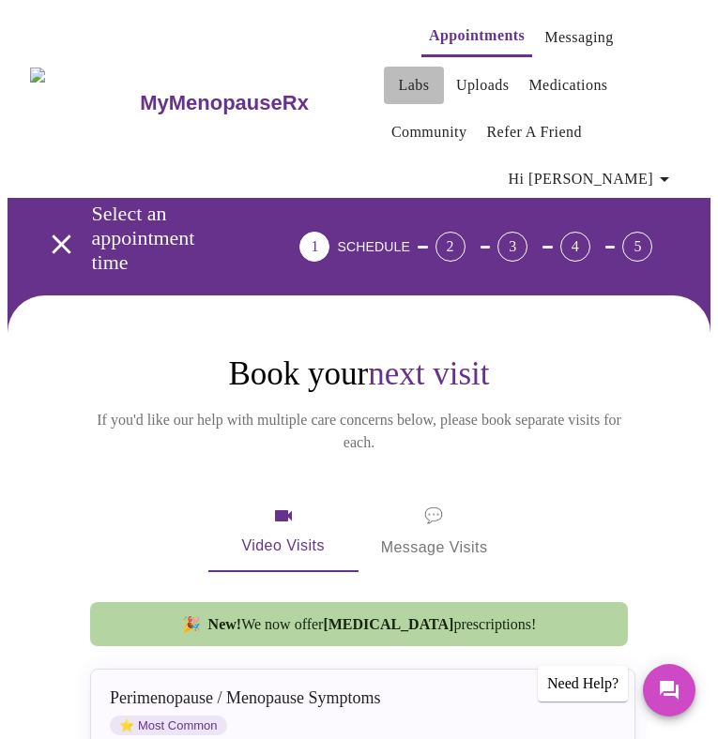
click at [429, 72] on link "Labs" at bounding box center [413, 85] width 31 height 26
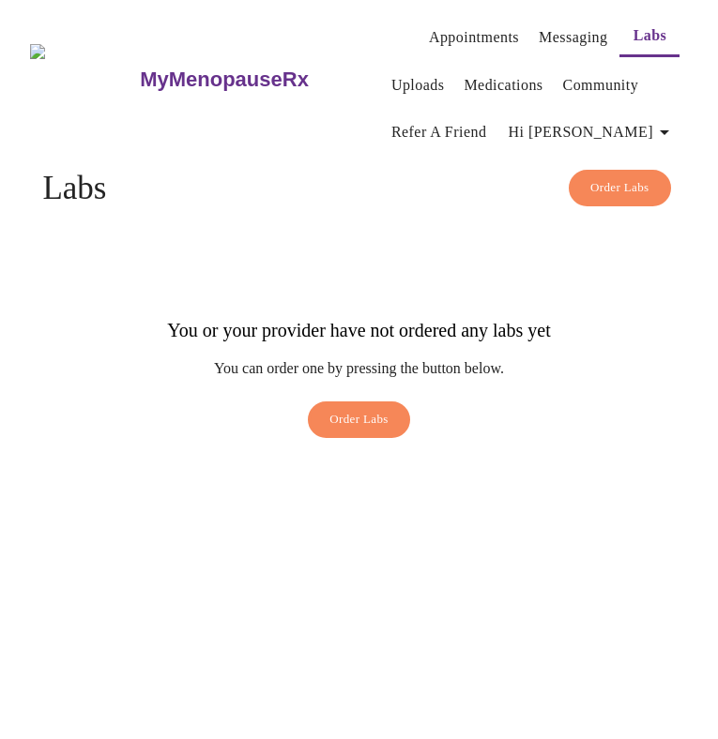
click at [392, 75] on link "Uploads" at bounding box center [417, 85] width 53 height 26
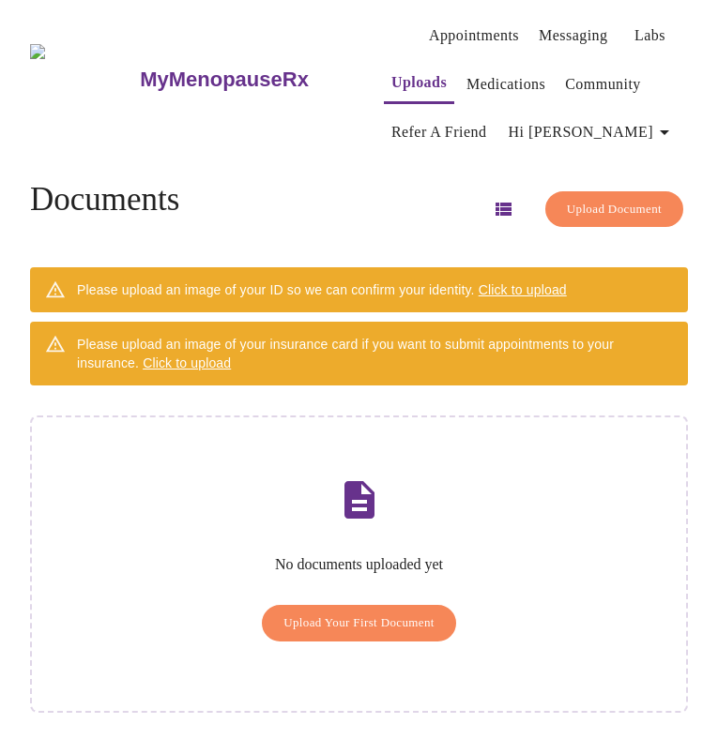
click at [466, 81] on link "Medications" at bounding box center [505, 84] width 79 height 26
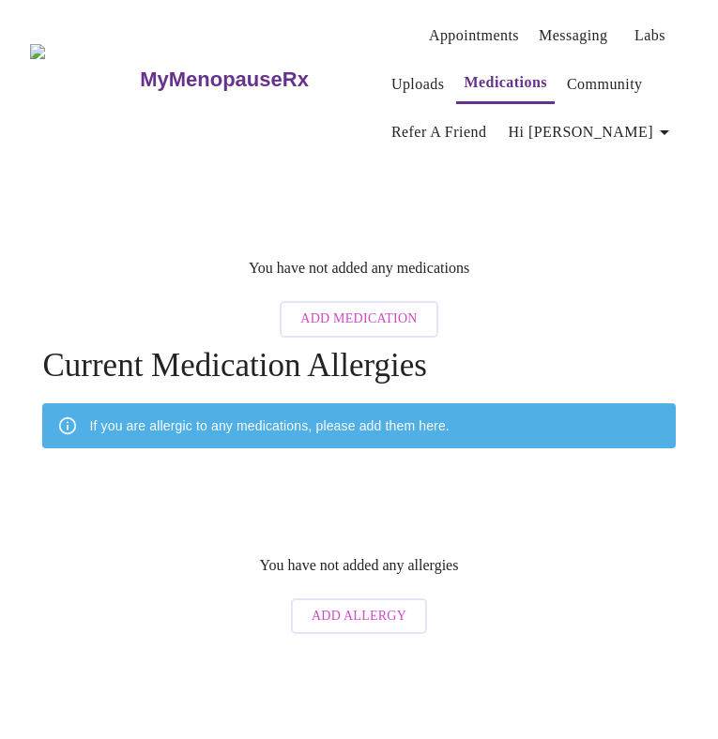
click at [567, 80] on link "Community" at bounding box center [605, 84] width 76 height 26
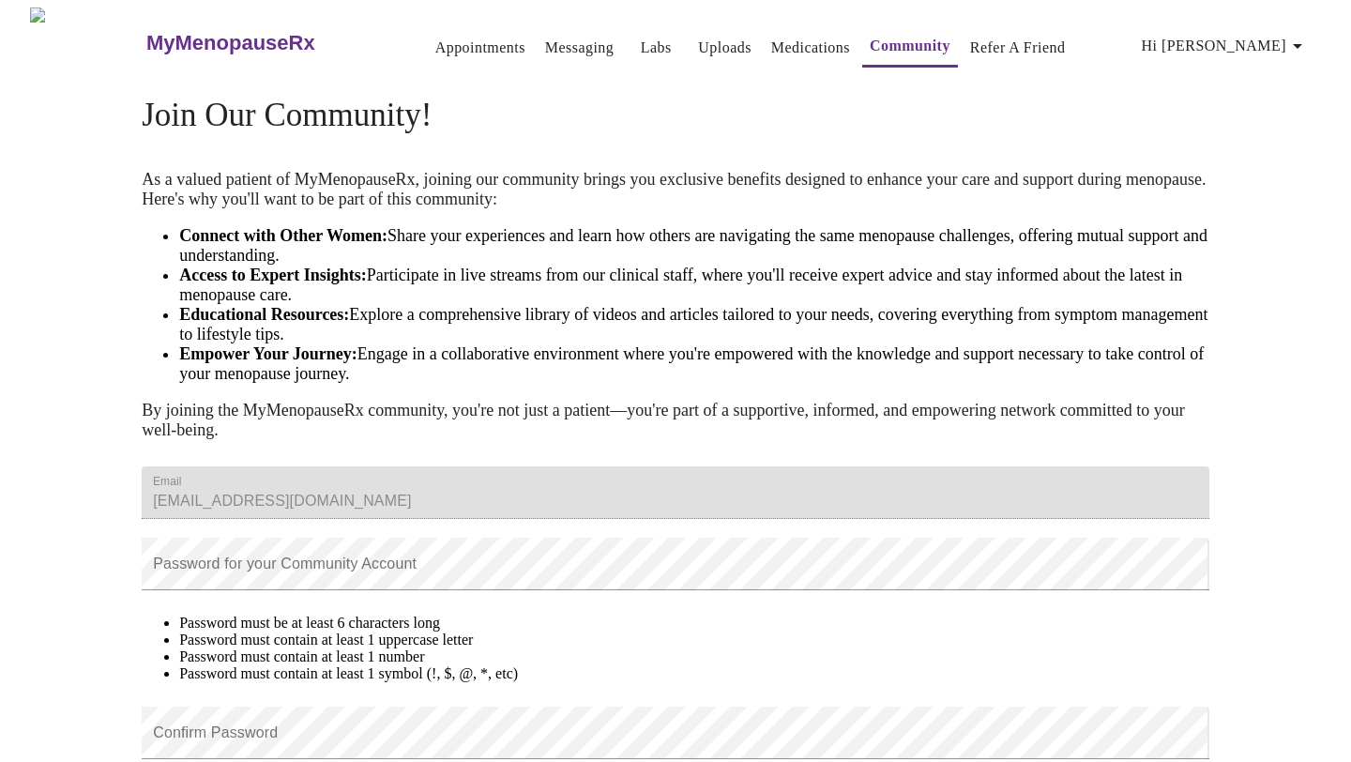
click at [1297, 35] on icon "button" at bounding box center [1297, 46] width 23 height 23
click at [1274, 64] on li "Billing" at bounding box center [1270, 73] width 86 height 34
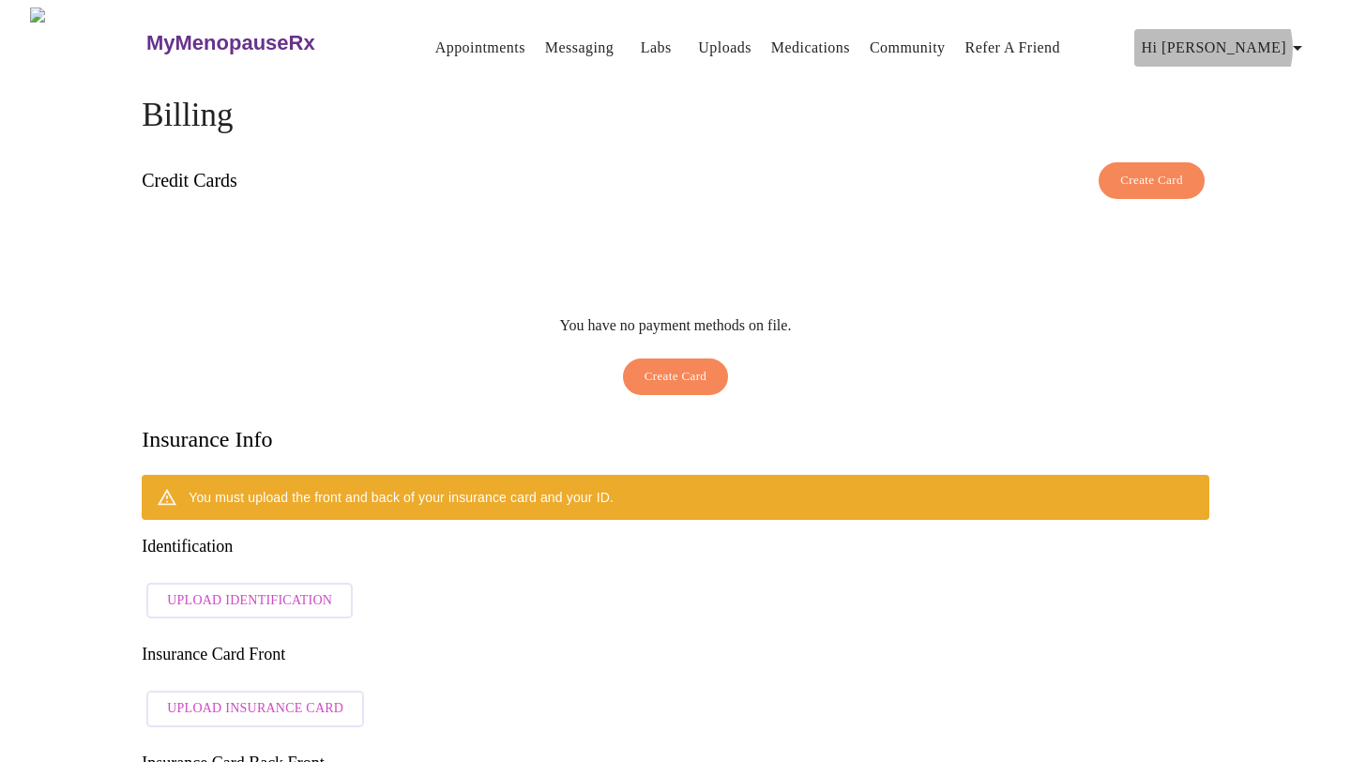
click at [1295, 40] on icon "button" at bounding box center [1297, 48] width 23 height 23
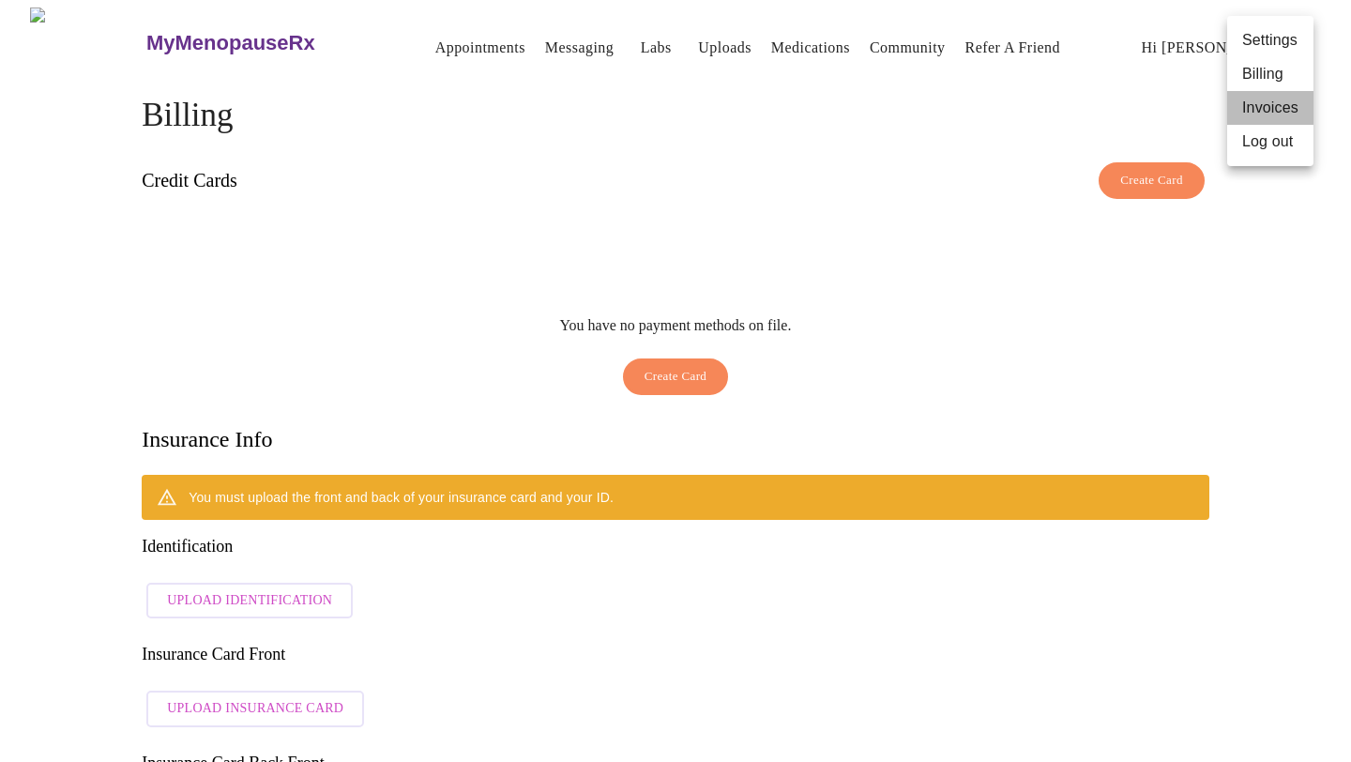
click at [1290, 118] on li "Invoices" at bounding box center [1270, 108] width 86 height 34
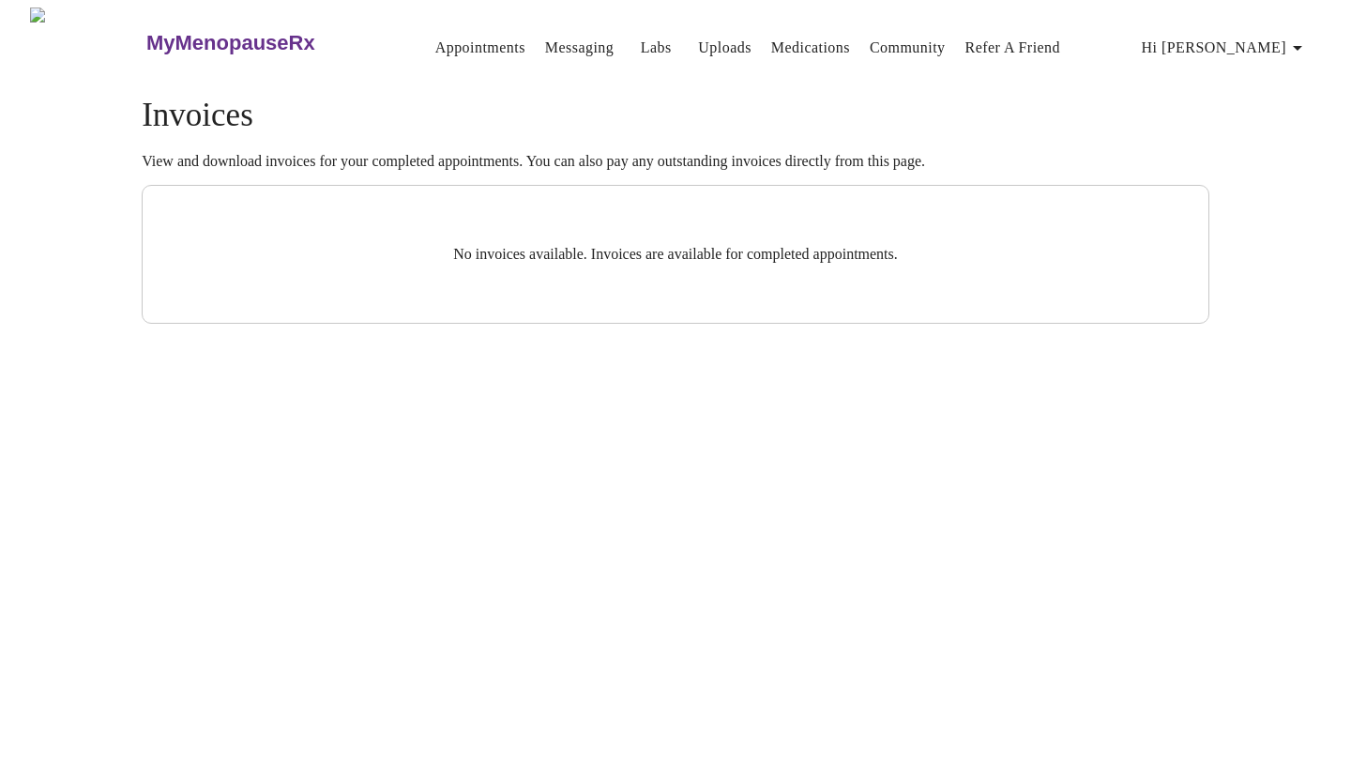
click at [1296, 42] on icon "button" at bounding box center [1297, 48] width 23 height 23
click at [1277, 132] on li "Log out" at bounding box center [1270, 142] width 86 height 34
